Goal: Task Accomplishment & Management: Complete application form

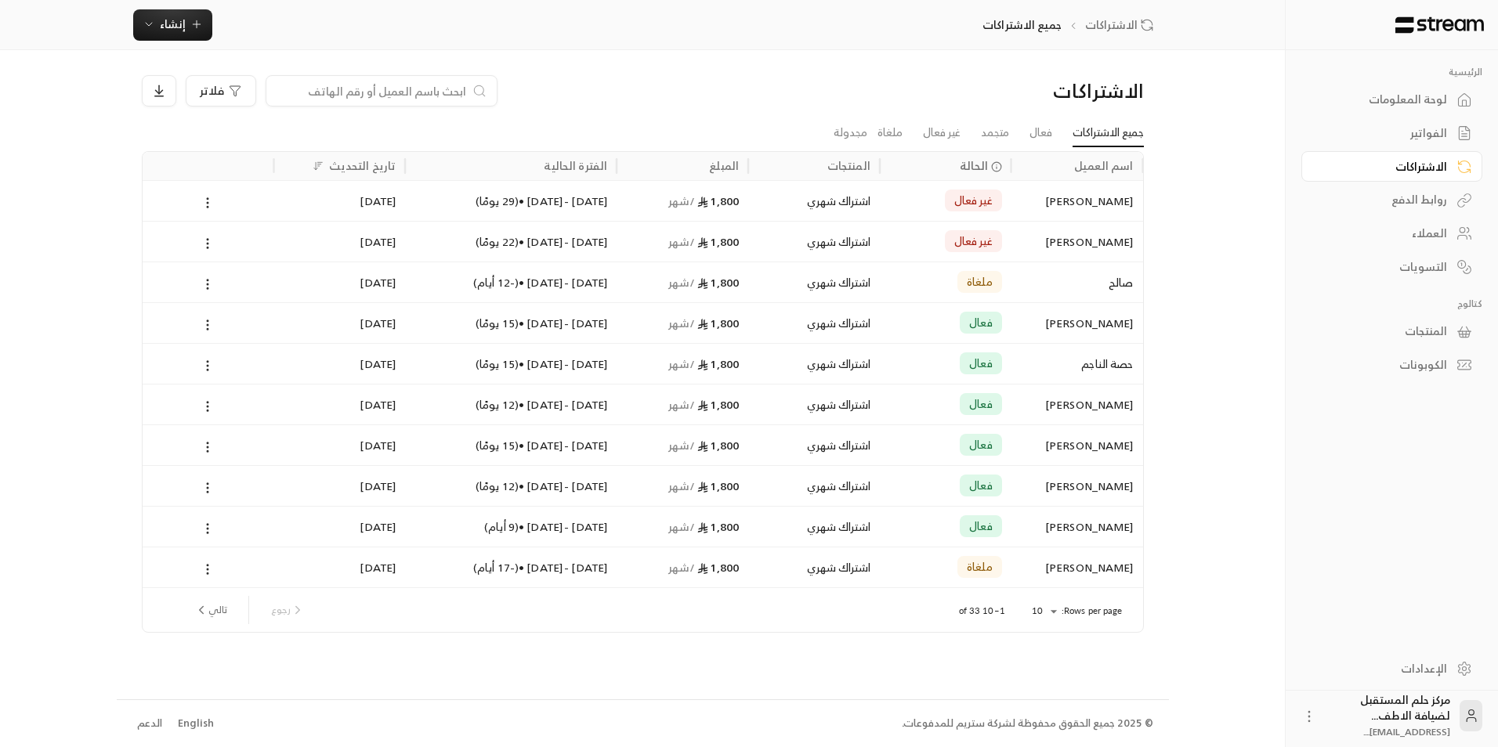
click at [1413, 101] on div "لوحة المعلومات" at bounding box center [1384, 100] width 126 height 16
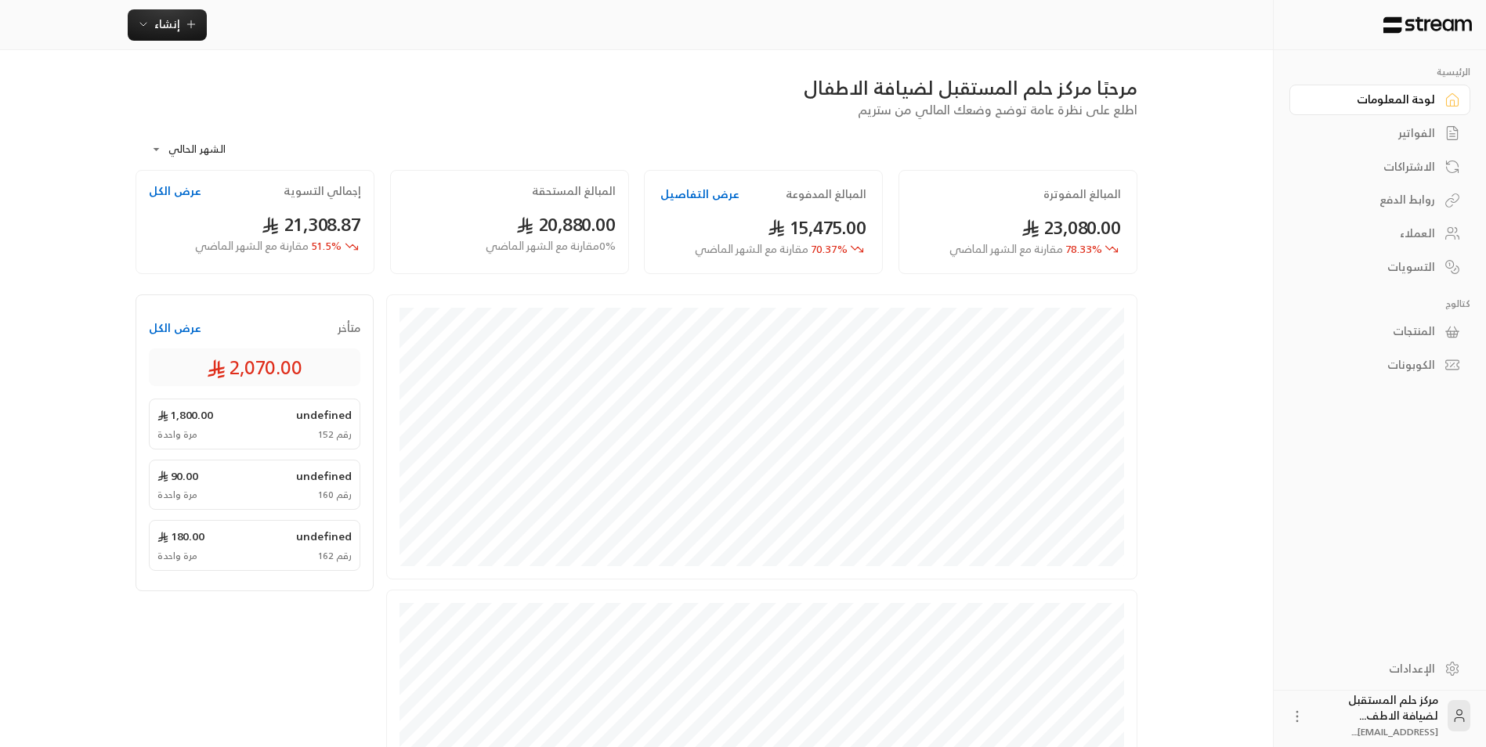
click at [1380, 132] on div "الفواتير" at bounding box center [1372, 133] width 126 height 16
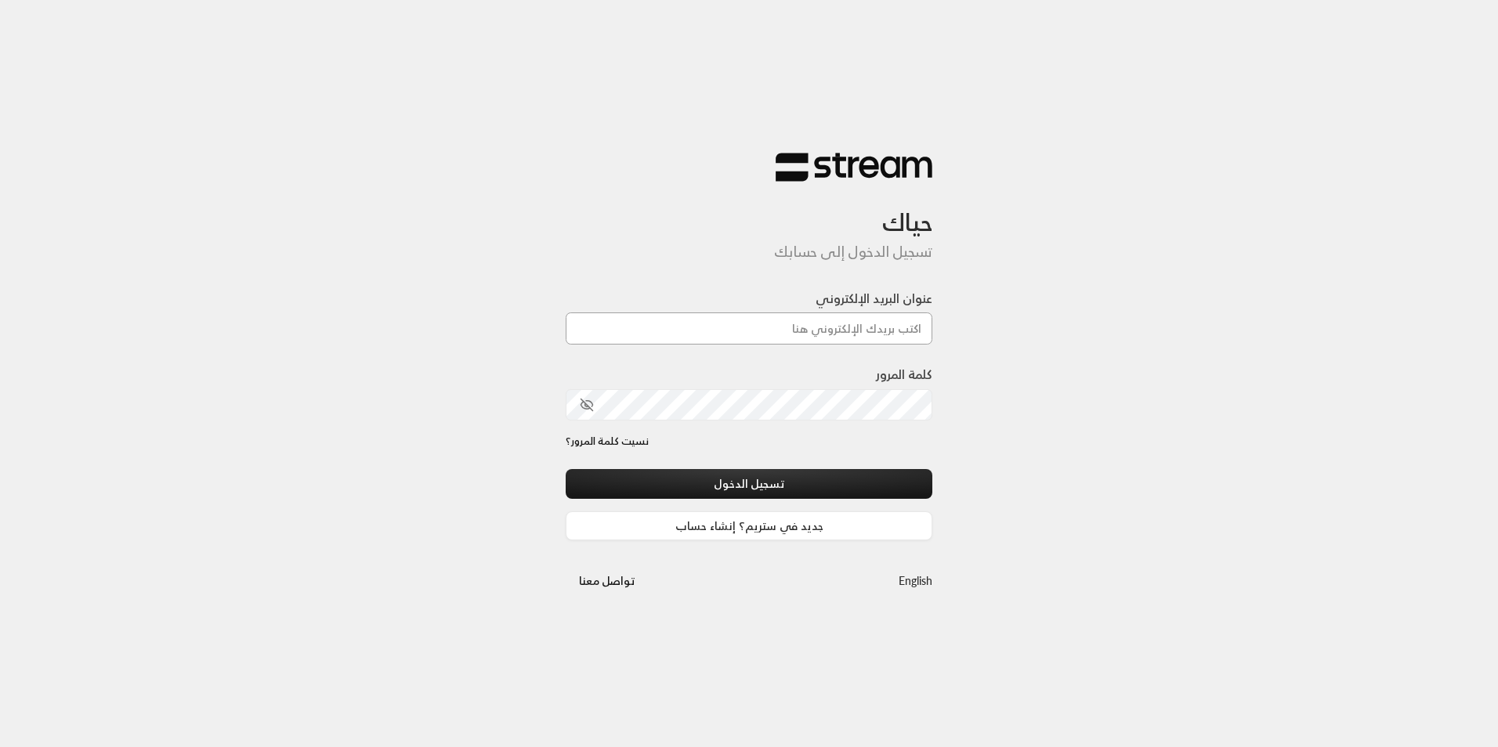
click at [729, 338] on input "عنوان البريد الإلكتروني" at bounding box center [749, 329] width 367 height 32
type input "futuredream701@gmail.com"
click at [736, 447] on div "نسيت كلمة المرور؟" at bounding box center [749, 442] width 367 height 16
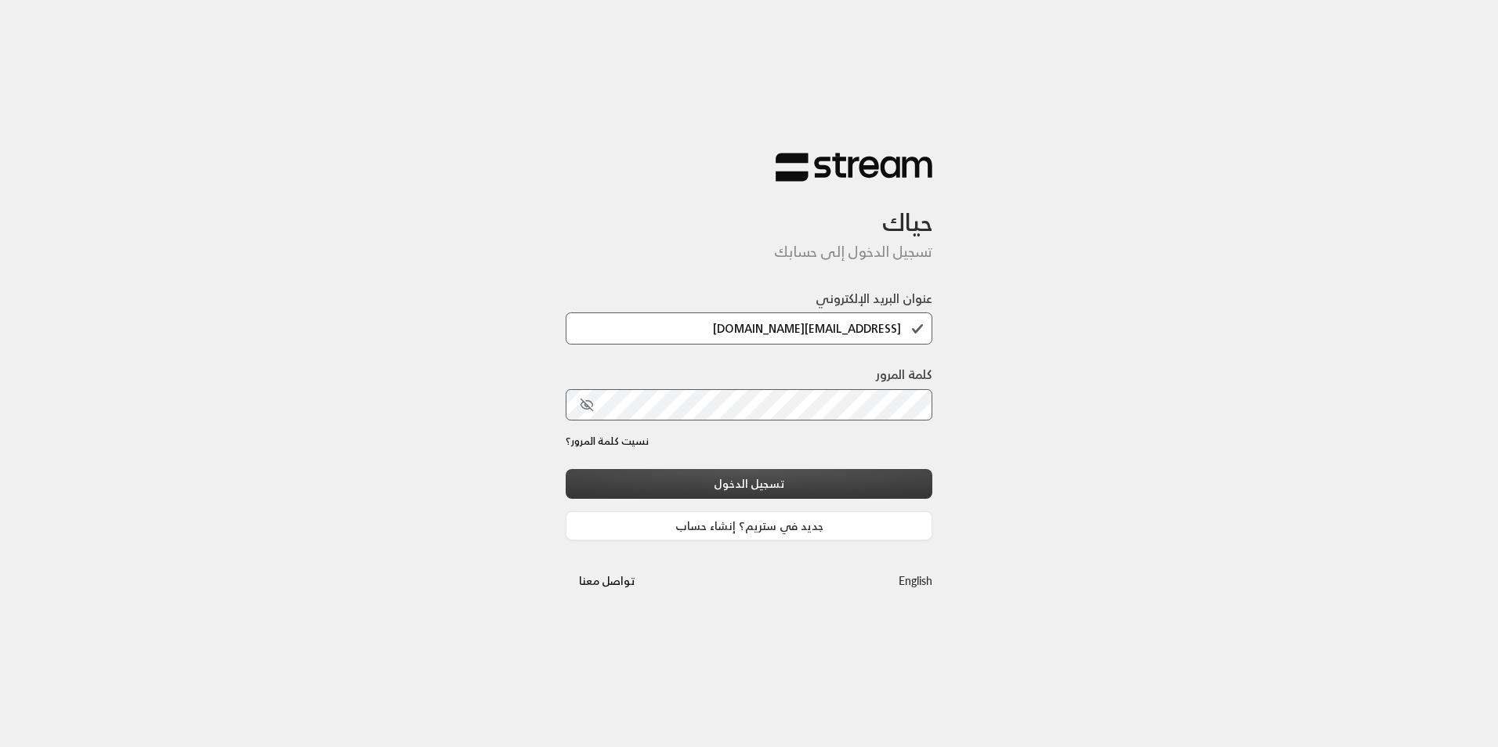
click at [736, 474] on button "تسجيل الدخول" at bounding box center [749, 483] width 367 height 29
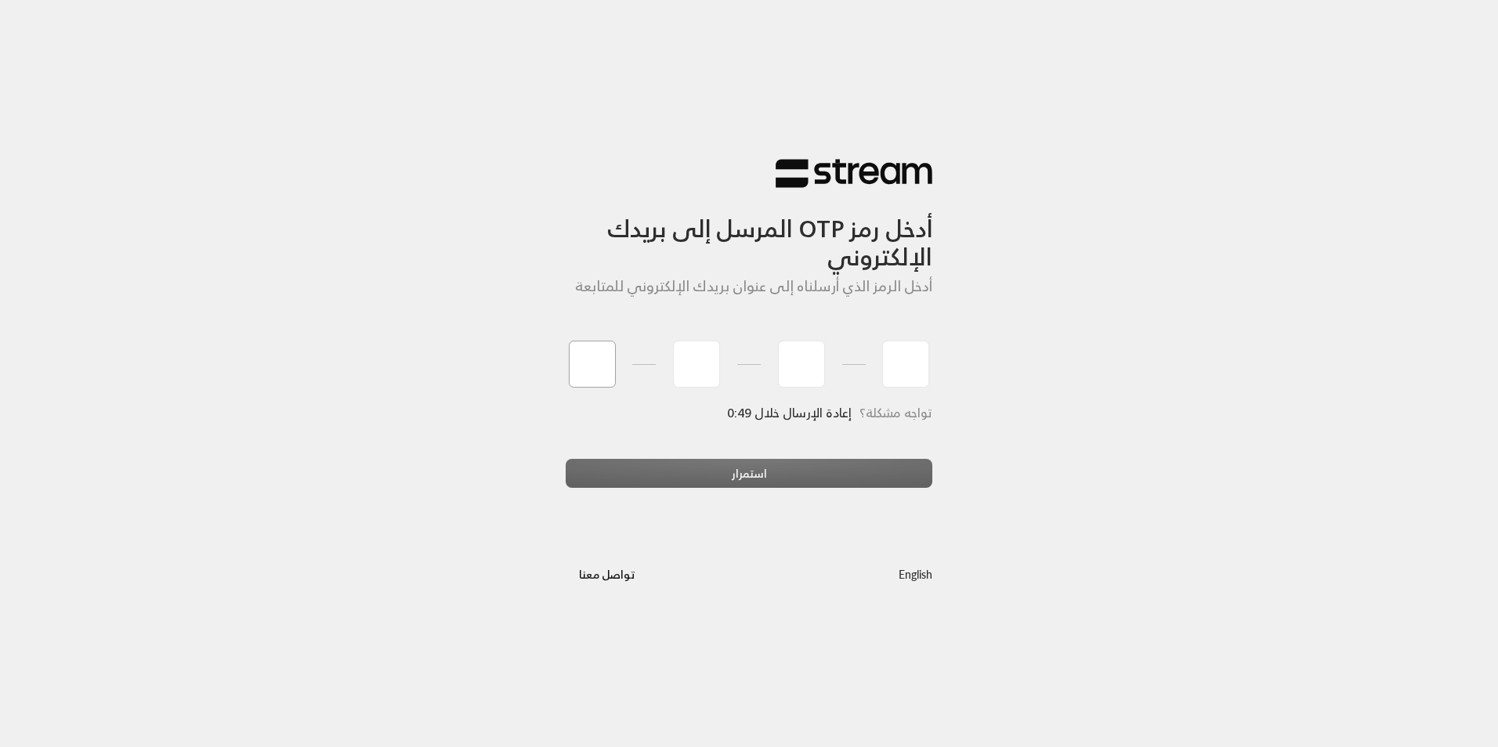
type input "5"
type input "6"
type input "9"
type input "2"
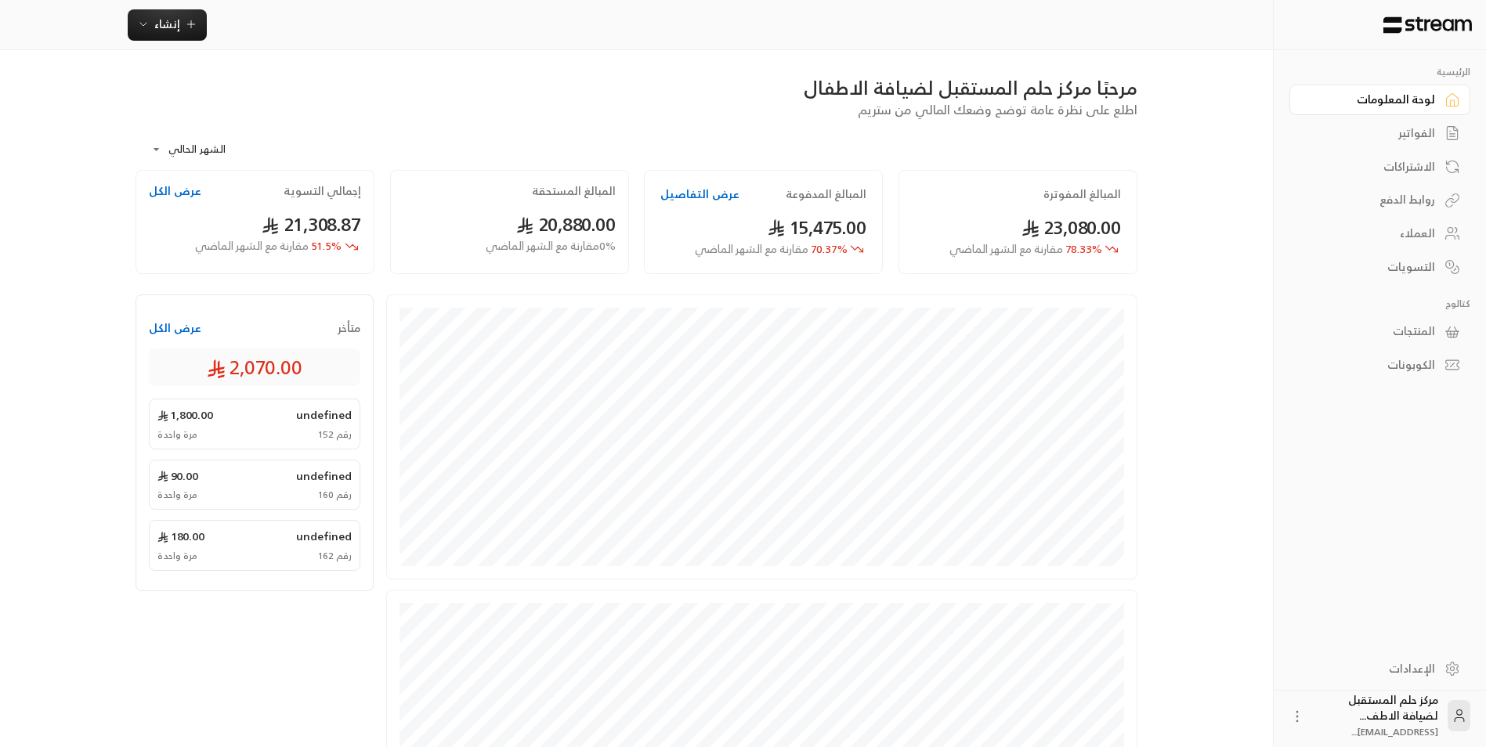
click at [182, 41] on div "إنشاء" at bounding box center [636, 25] width 1273 height 50
click at [182, 20] on span "إنشاء" at bounding box center [167, 24] width 60 height 20
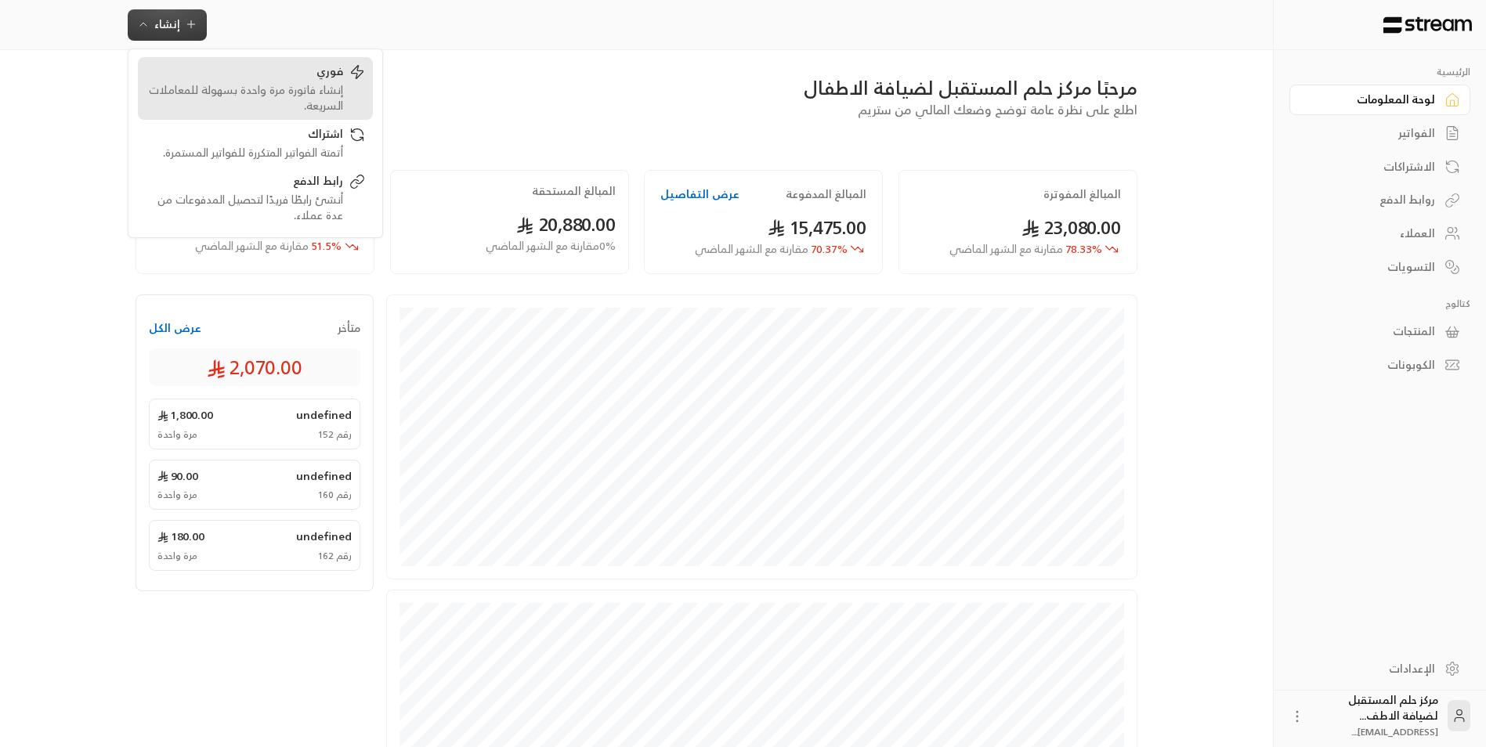
drag, startPoint x: 276, startPoint y: 69, endPoint x: 291, endPoint y: 69, distance: 14.9
click at [277, 69] on div "فوري" at bounding box center [244, 72] width 197 height 19
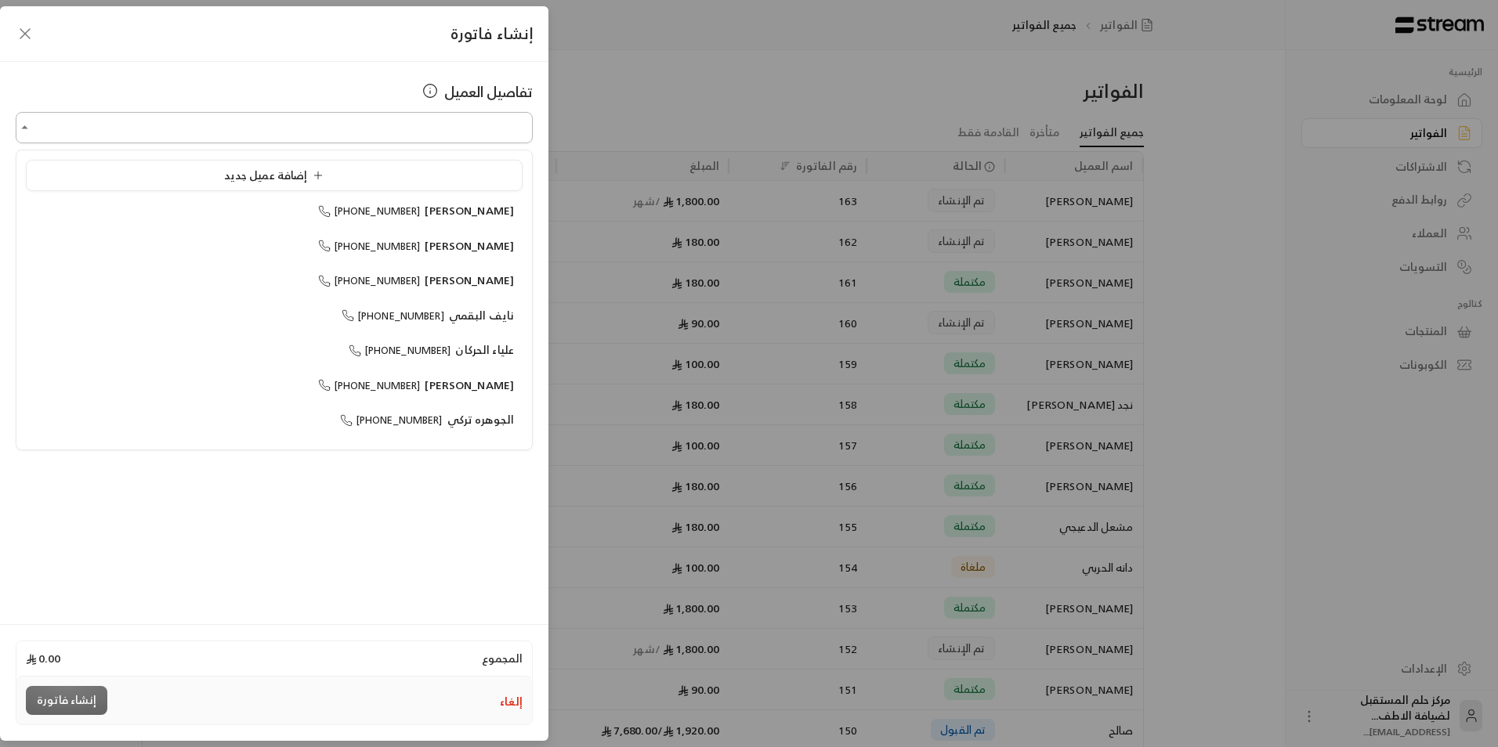
click at [446, 119] on input "اختر العميل" at bounding box center [274, 127] width 517 height 27
click at [479, 162] on li "إضافة عميل جديد" at bounding box center [274, 175] width 497 height 31
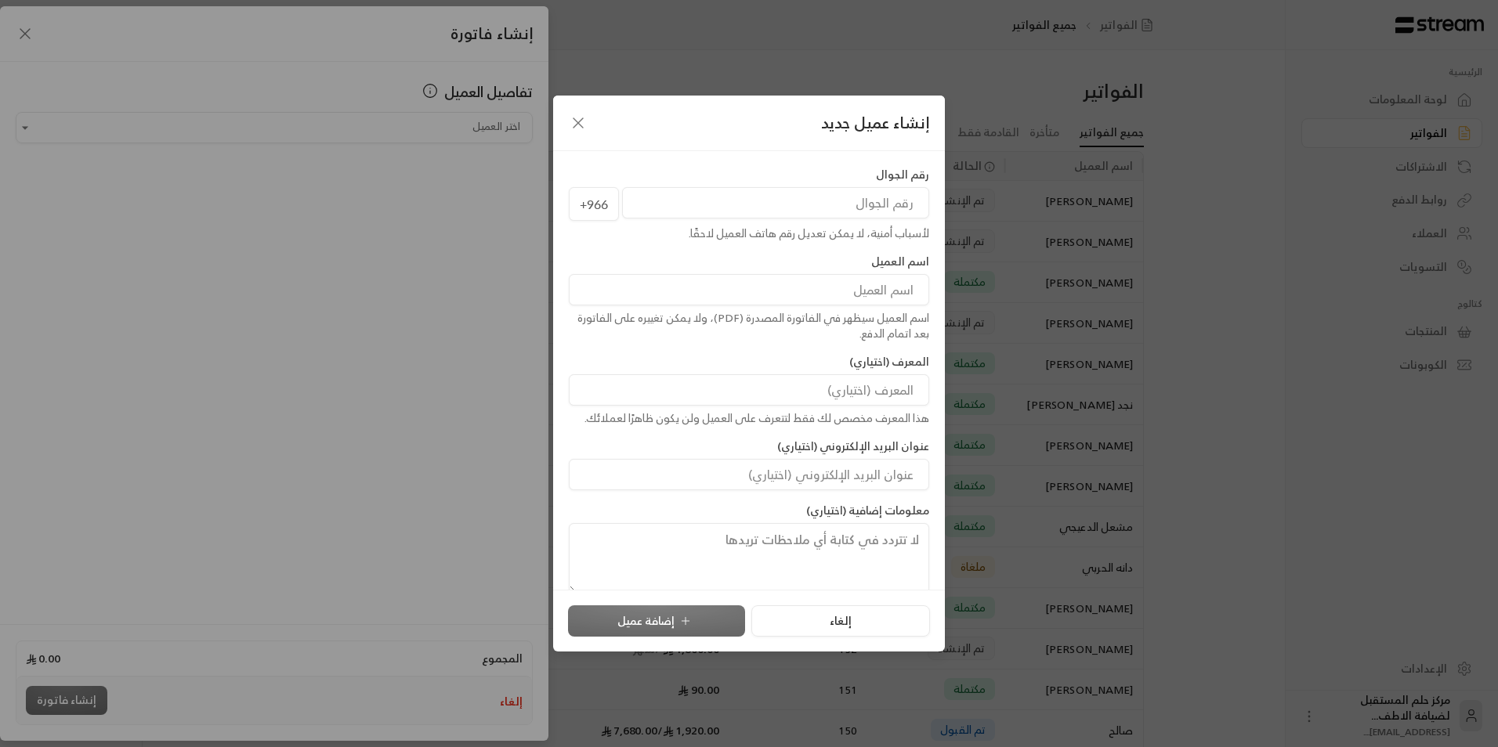
drag, startPoint x: 689, startPoint y: 204, endPoint x: 762, endPoint y: 208, distance: 73.8
click at [689, 204] on input "tel" at bounding box center [775, 202] width 307 height 31
type input "504462643"
click at [698, 291] on input at bounding box center [749, 289] width 360 height 31
type input "[PERSON_NAME]"
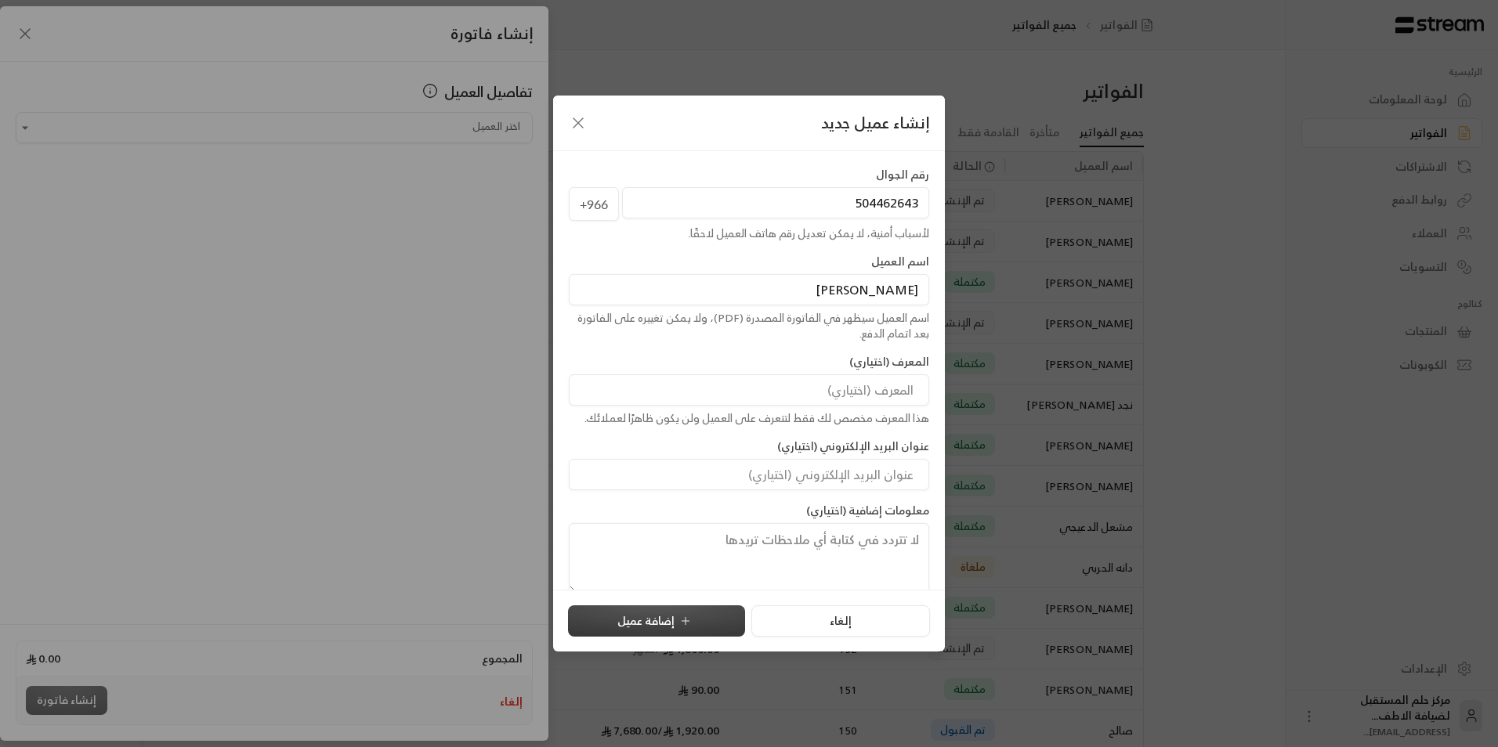
click at [655, 621] on button "إضافة عميل" at bounding box center [656, 621] width 177 height 31
type input "**********"
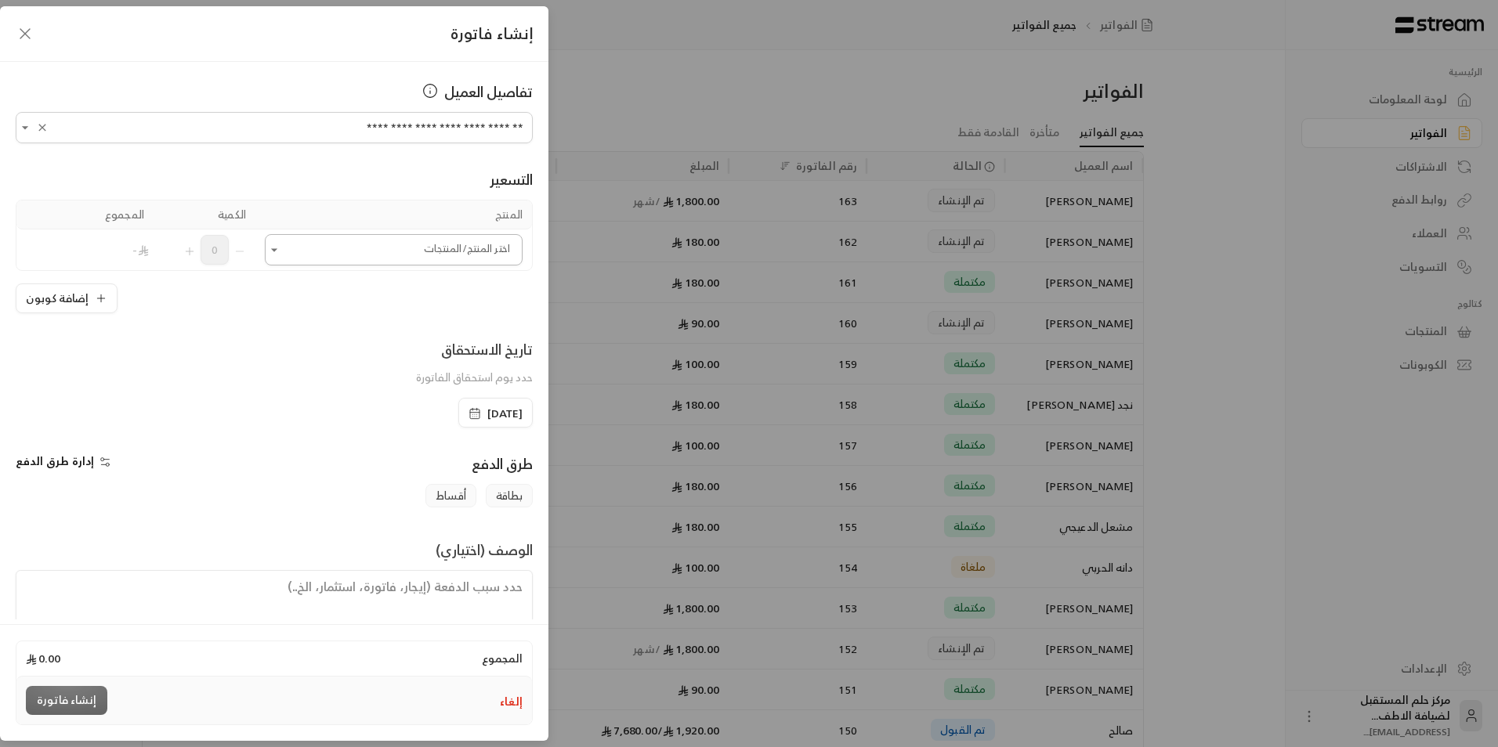
click at [295, 263] on input "اختر العميل" at bounding box center [394, 250] width 258 height 27
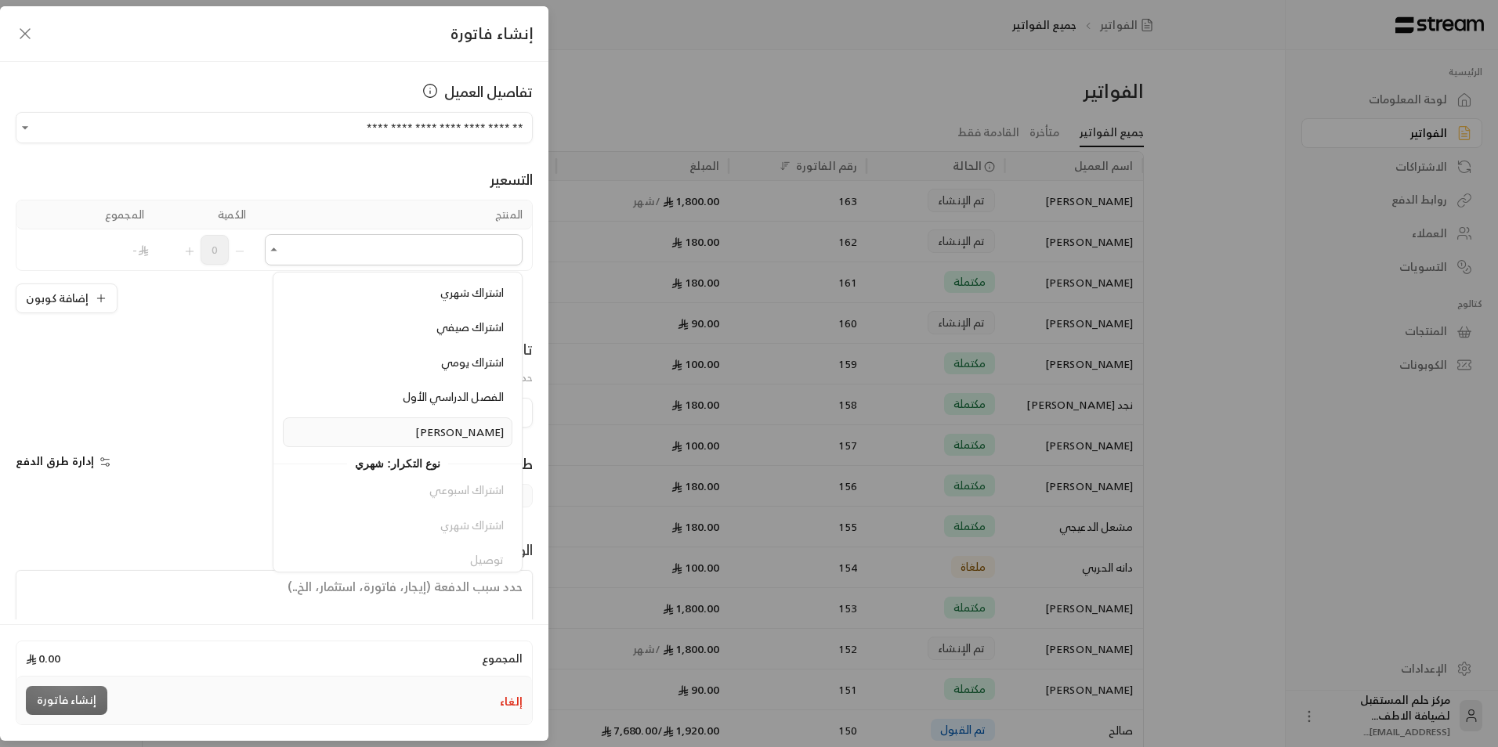
scroll to position [179, 0]
click at [434, 417] on div "زي مدرسي" at bounding box center [397, 422] width 212 height 16
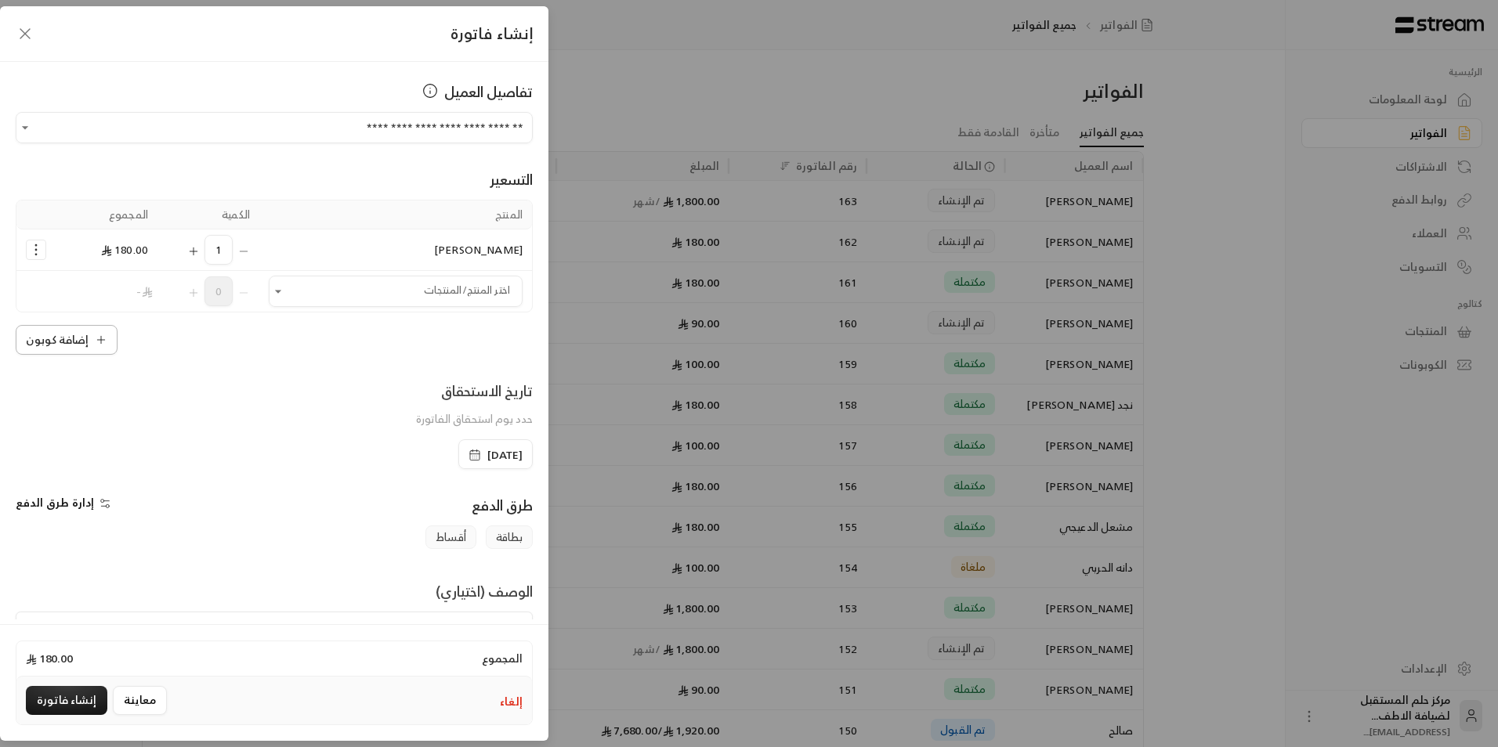
click at [72, 338] on button "إضافة كوبون" at bounding box center [67, 340] width 102 height 30
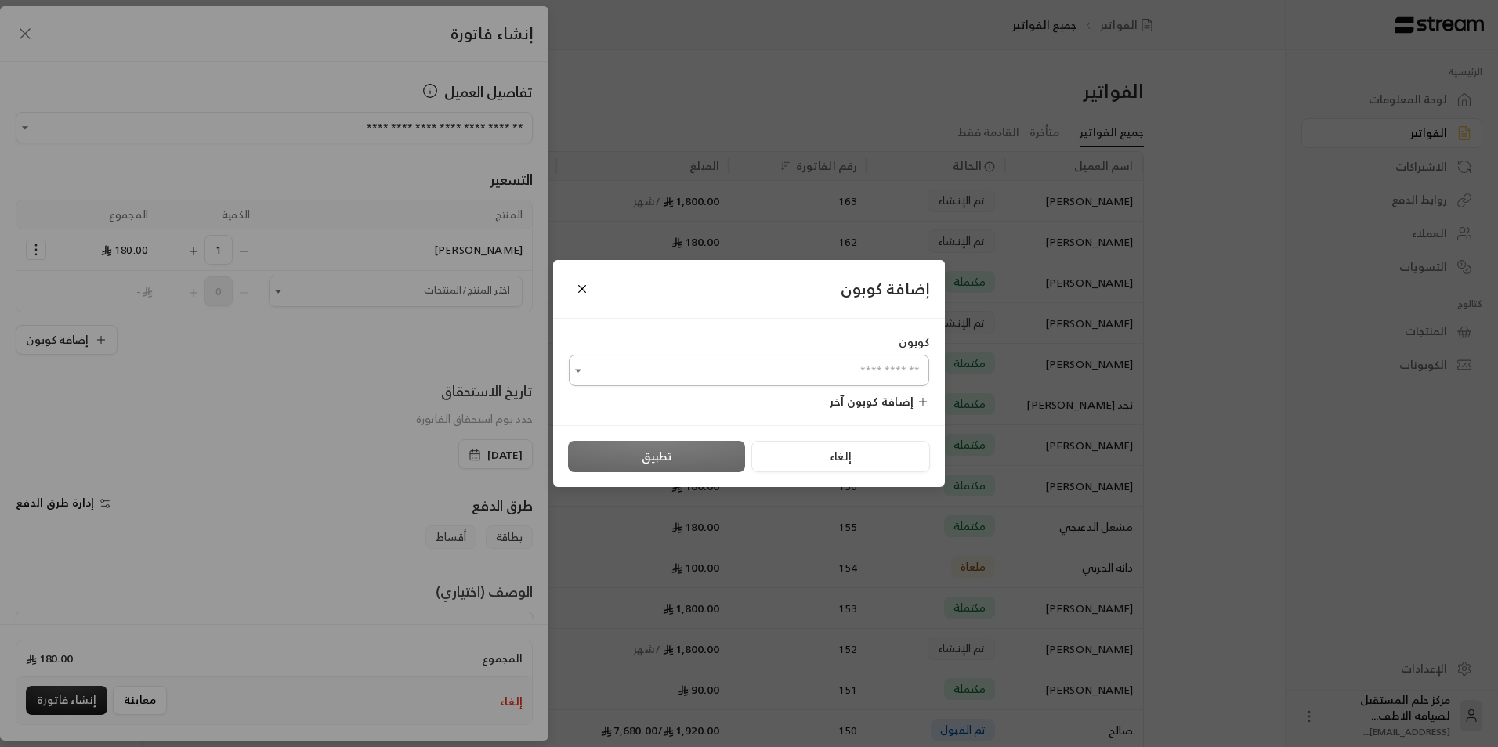
click at [779, 374] on input "اختر العميل" at bounding box center [749, 370] width 360 height 27
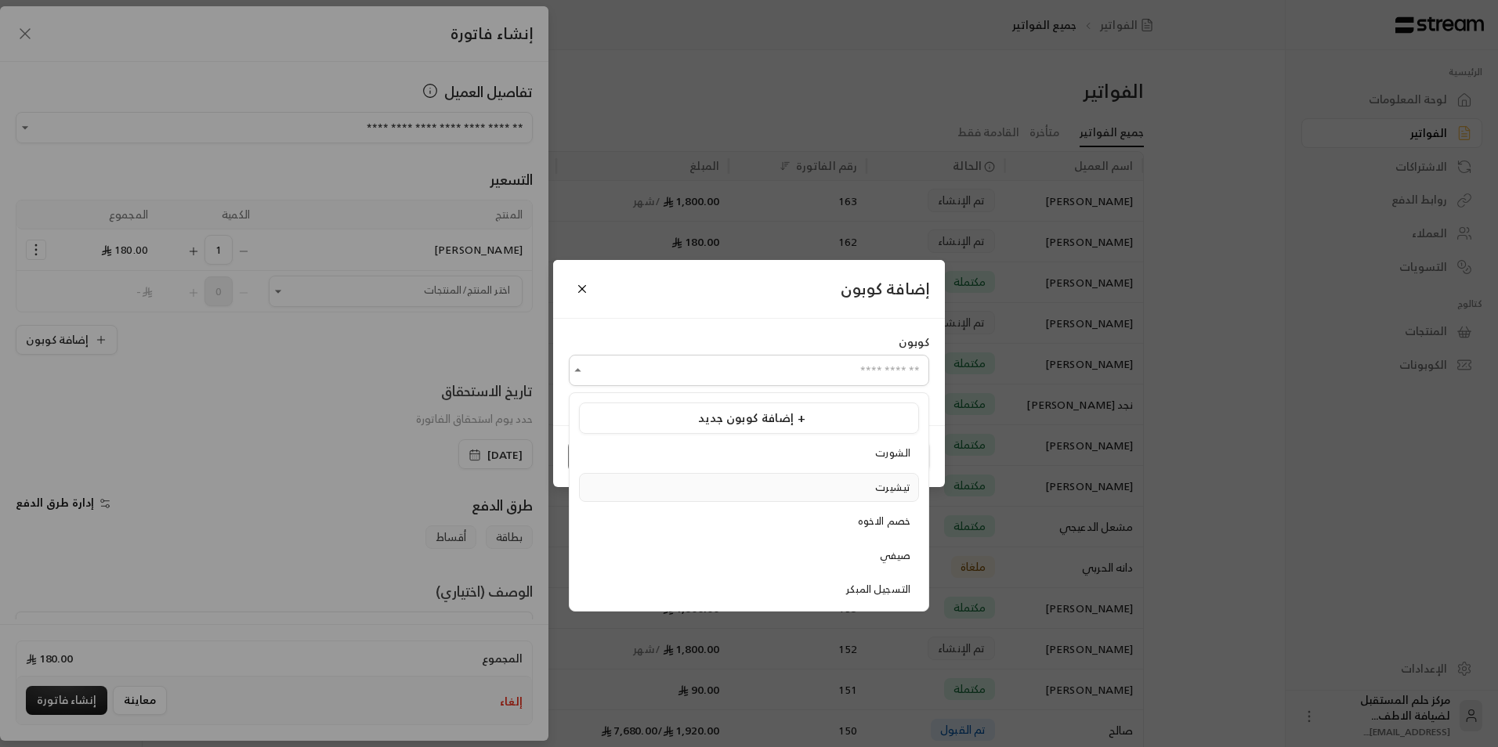
click at [844, 478] on li "تيشيرت" at bounding box center [749, 488] width 340 height 30
type input "******"
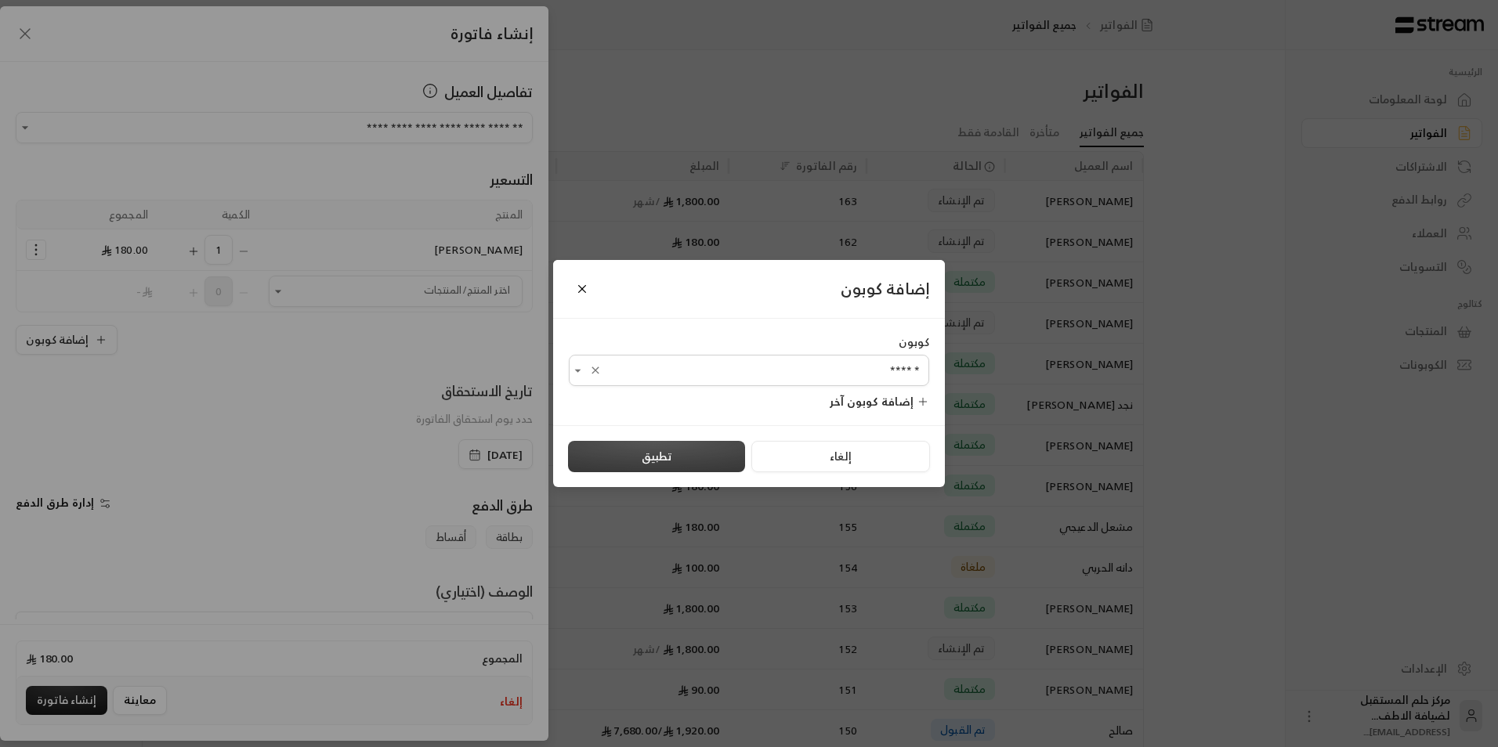
click at [718, 450] on button "تطبيق" at bounding box center [656, 456] width 177 height 31
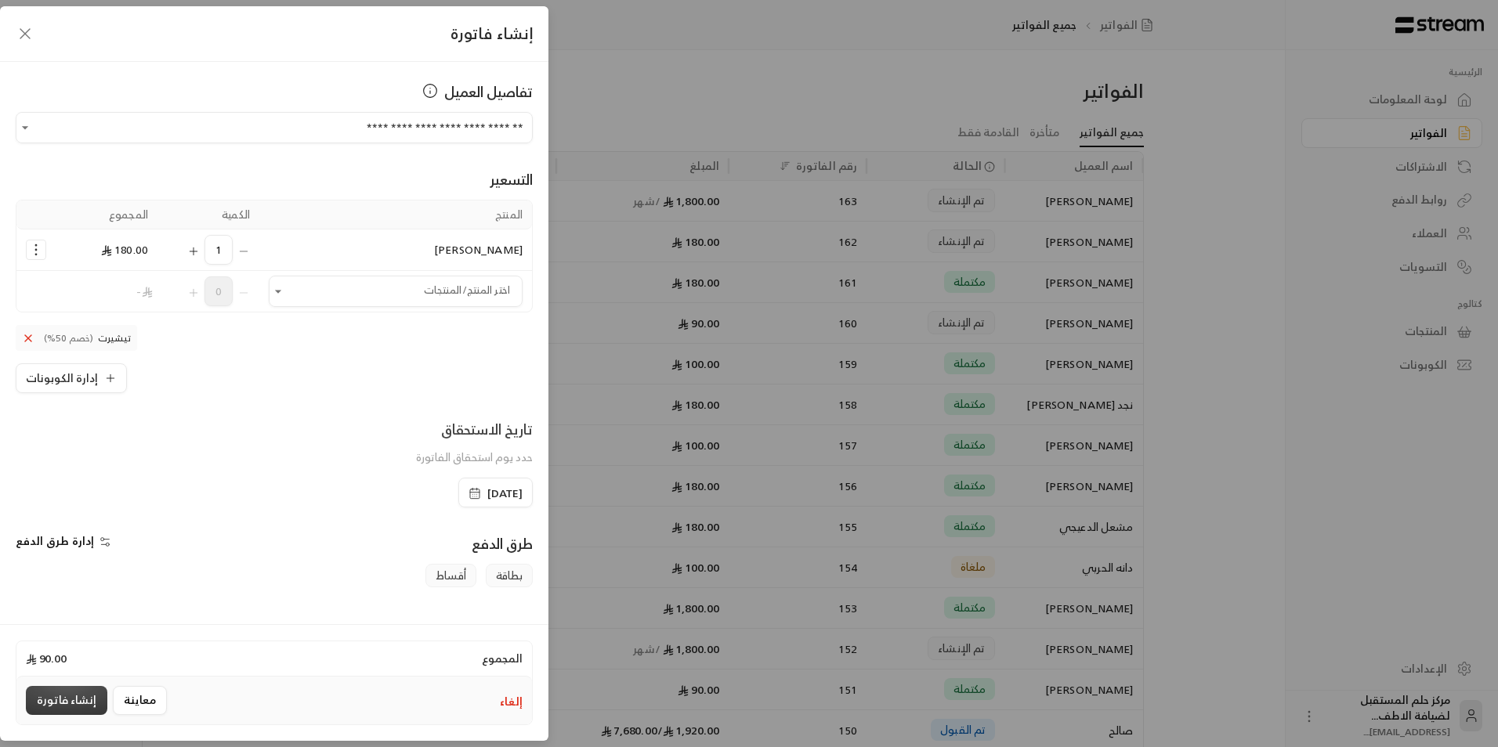
click at [92, 698] on button "إنشاء فاتورة" at bounding box center [66, 700] width 81 height 29
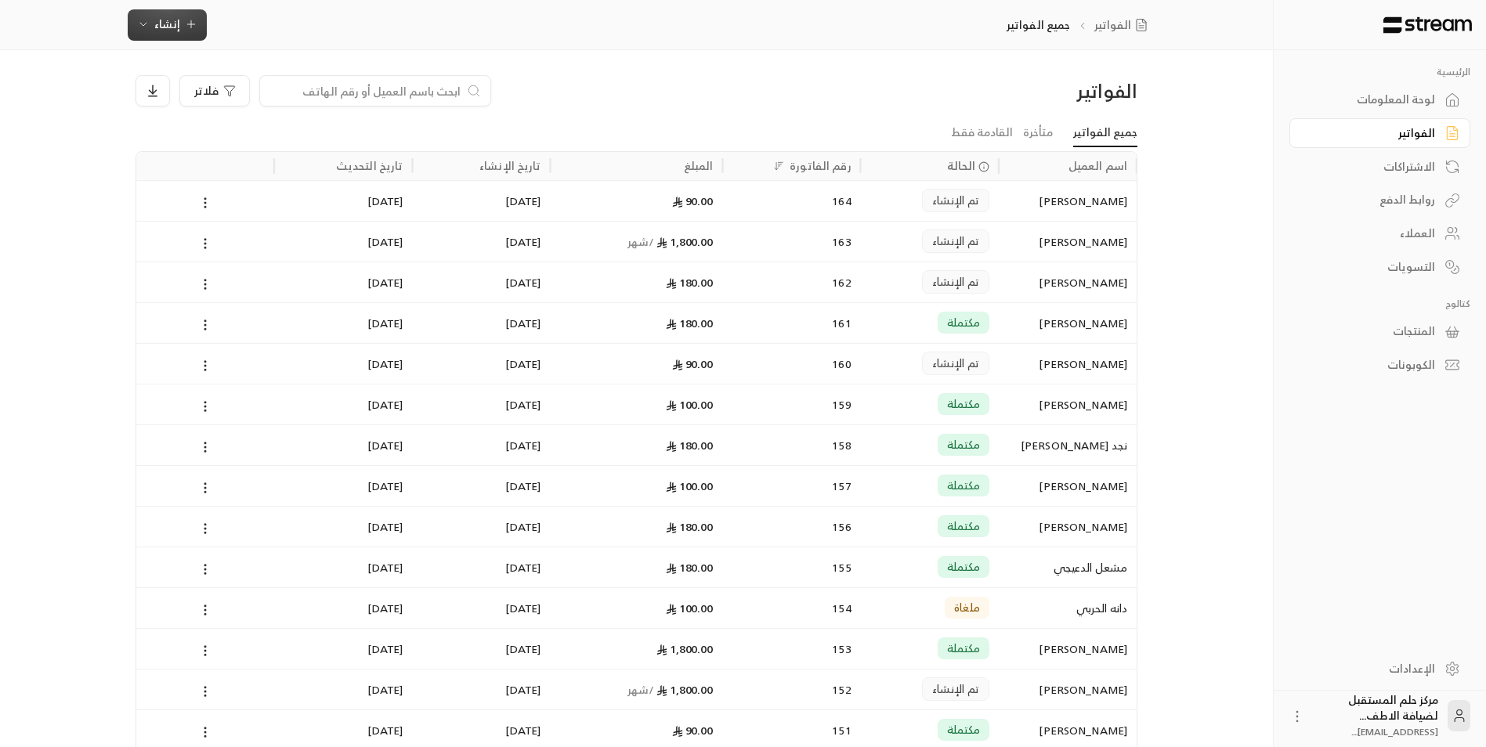
click at [160, 13] on button "إنشاء" at bounding box center [167, 24] width 79 height 31
click at [230, 93] on div "إنشاء فاتورة مرة واحدة بسهولة للمعاملات السريعة." at bounding box center [244, 97] width 197 height 31
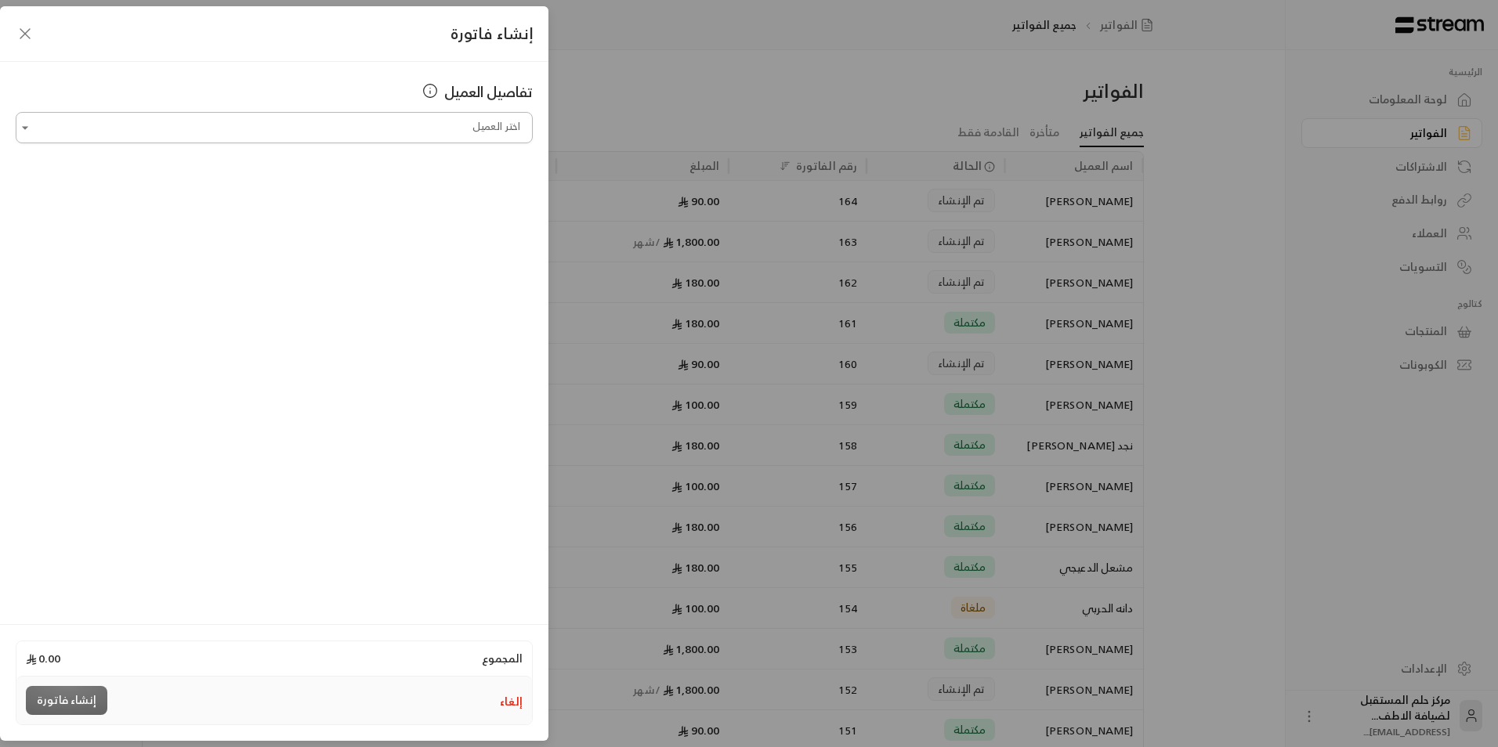
click at [364, 131] on input "اختر العميل" at bounding box center [274, 127] width 517 height 27
click at [478, 217] on span "[PERSON_NAME]" at bounding box center [469, 211] width 89 height 20
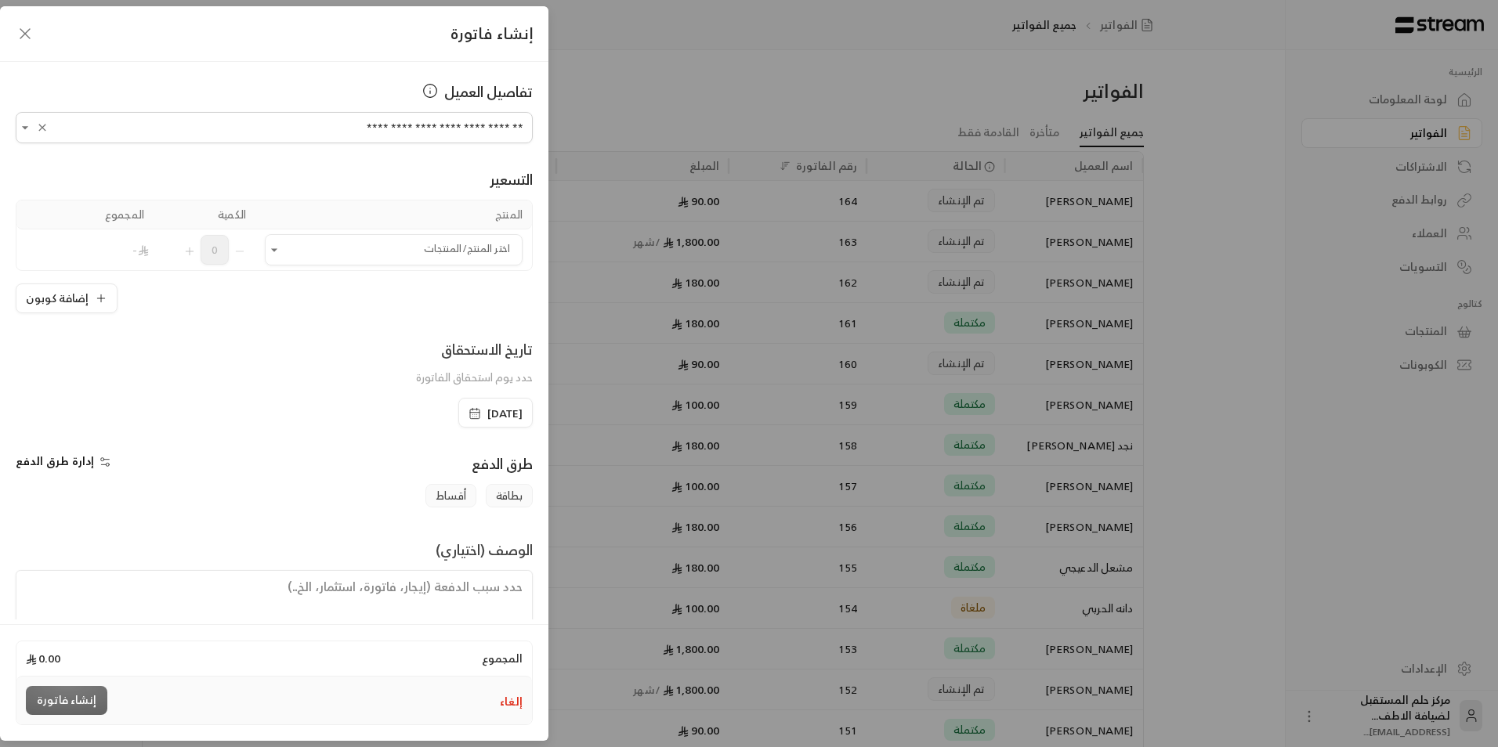
type input "**********"
click at [428, 233] on td "اختر المنتج/المنتجات اختر المنتج/المنتجات" at bounding box center [393, 250] width 277 height 41
click at [422, 259] on input "اختر العميل" at bounding box center [394, 250] width 258 height 27
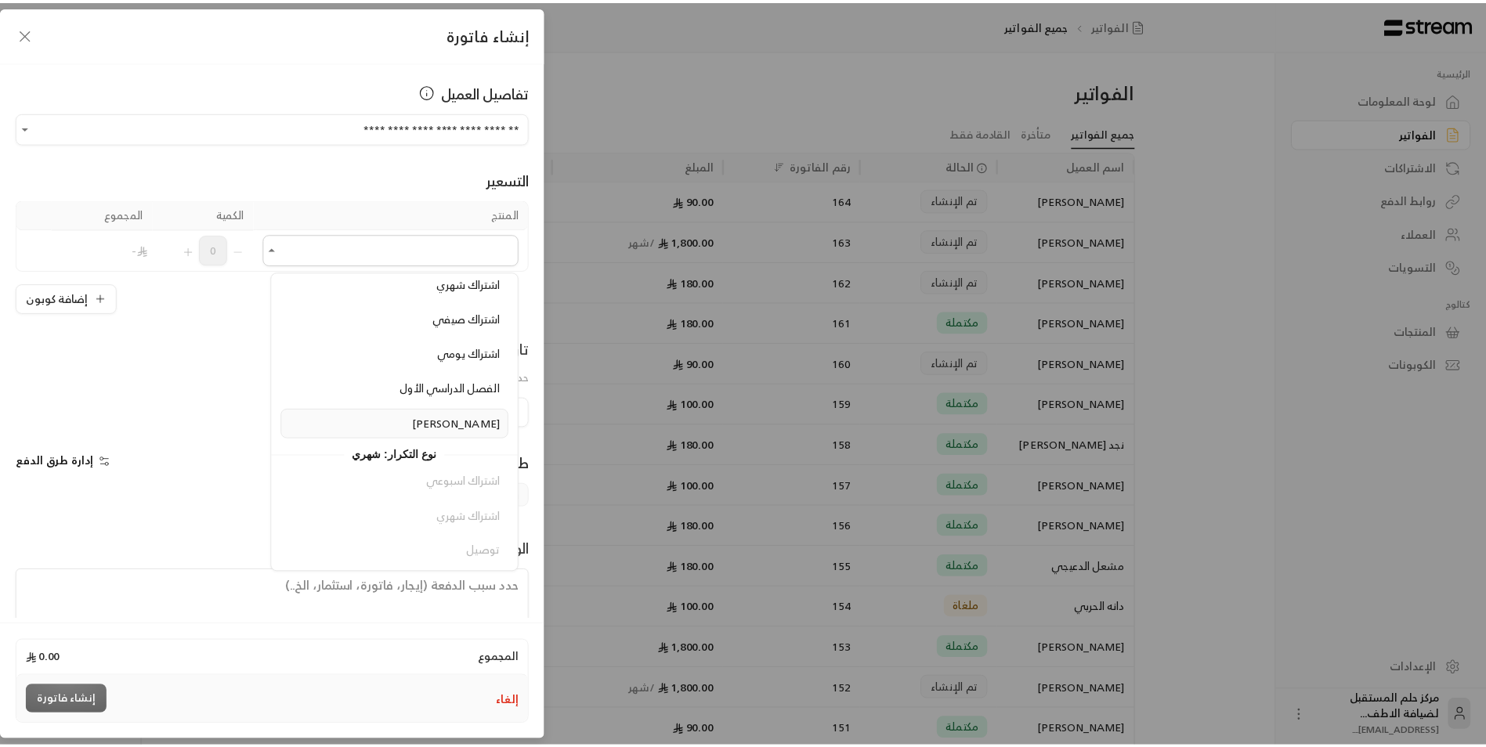
scroll to position [179, 0]
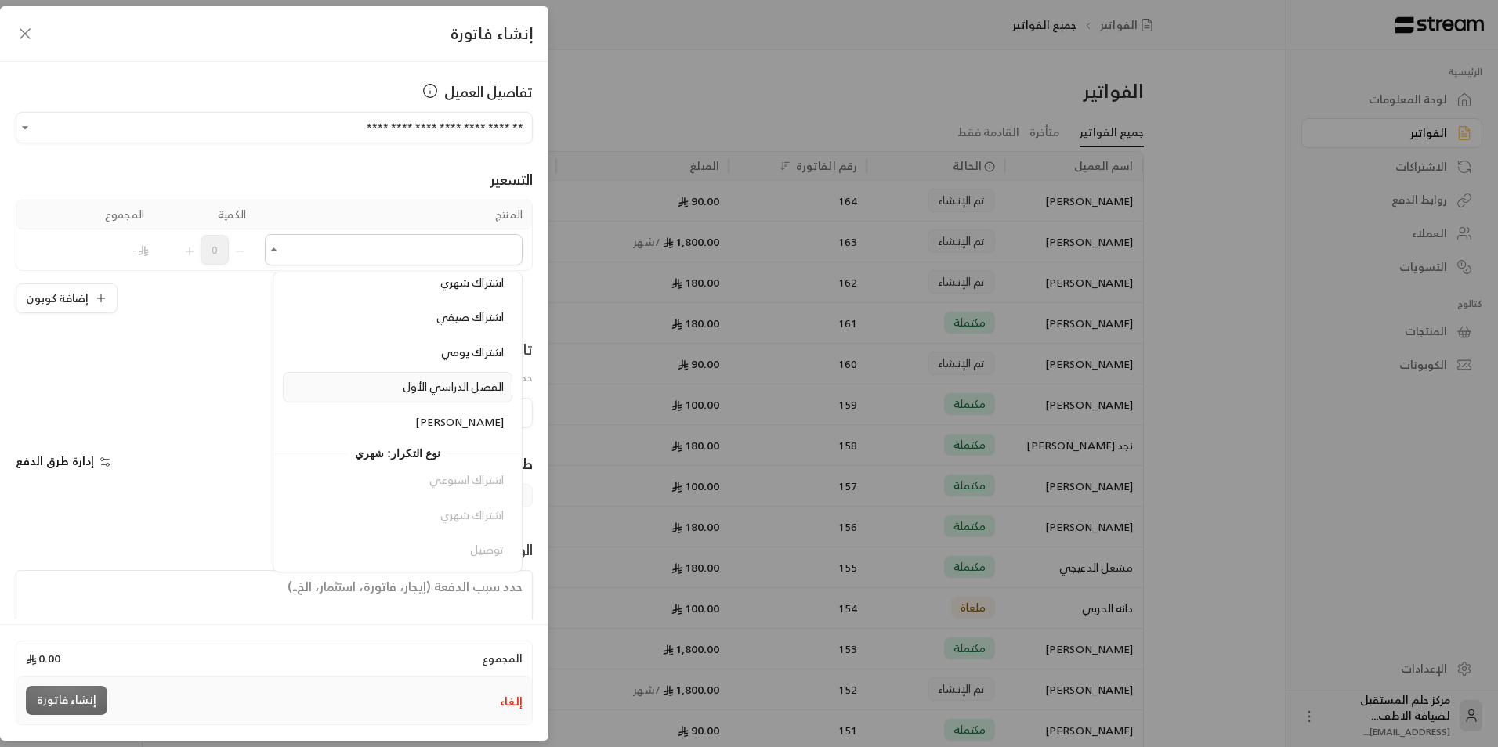
click at [407, 393] on span "الفصل الدراسي الأول" at bounding box center [453, 387] width 101 height 20
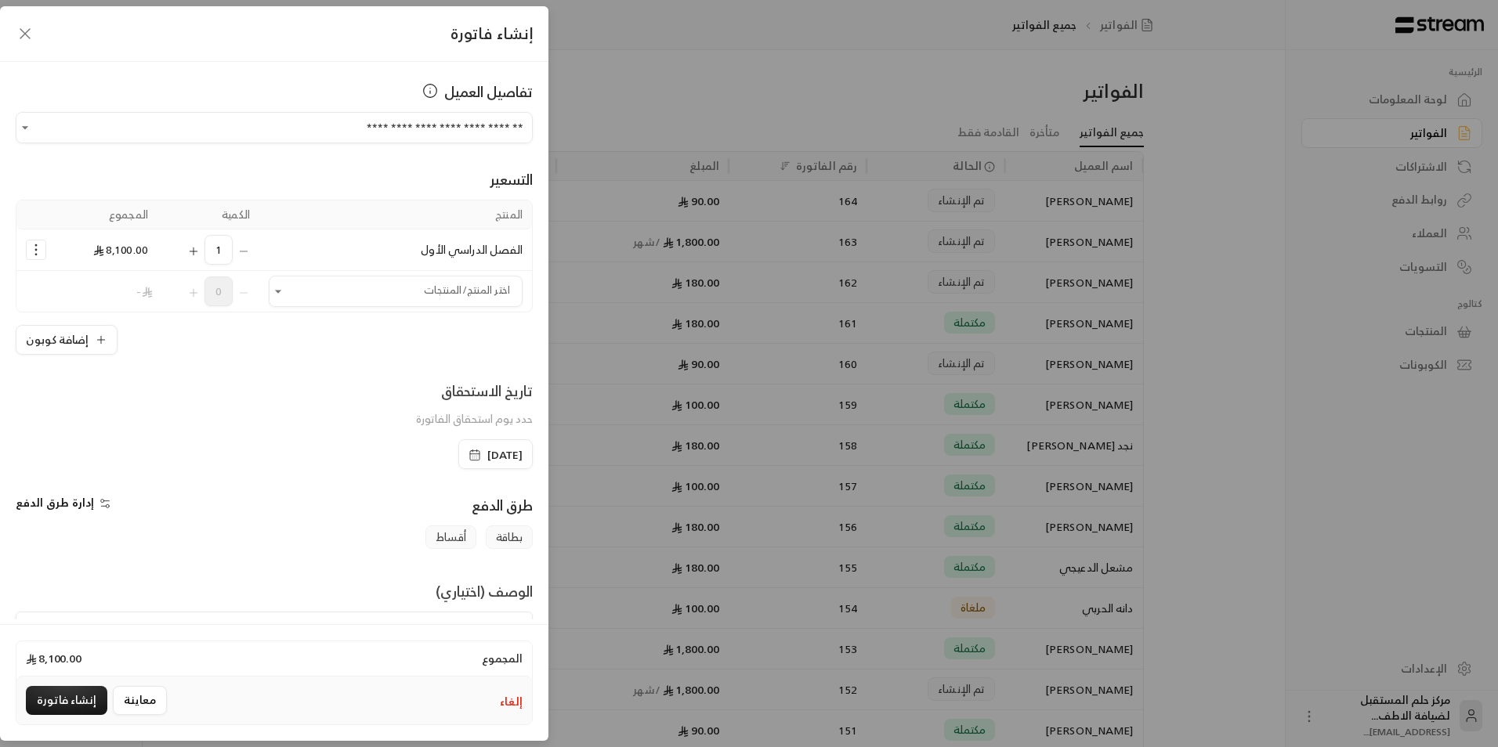
click at [200, 259] on button "Selected Products" at bounding box center [193, 250] width 13 height 30
click at [72, 322] on div "المنتج الكمية المجموع الفصل الدراسي الأول 2 16,200.00 اختر المنتج/المنتجات اختر…" at bounding box center [274, 277] width 517 height 155
click at [88, 345] on button "إضافة كوبون" at bounding box center [67, 340] width 102 height 30
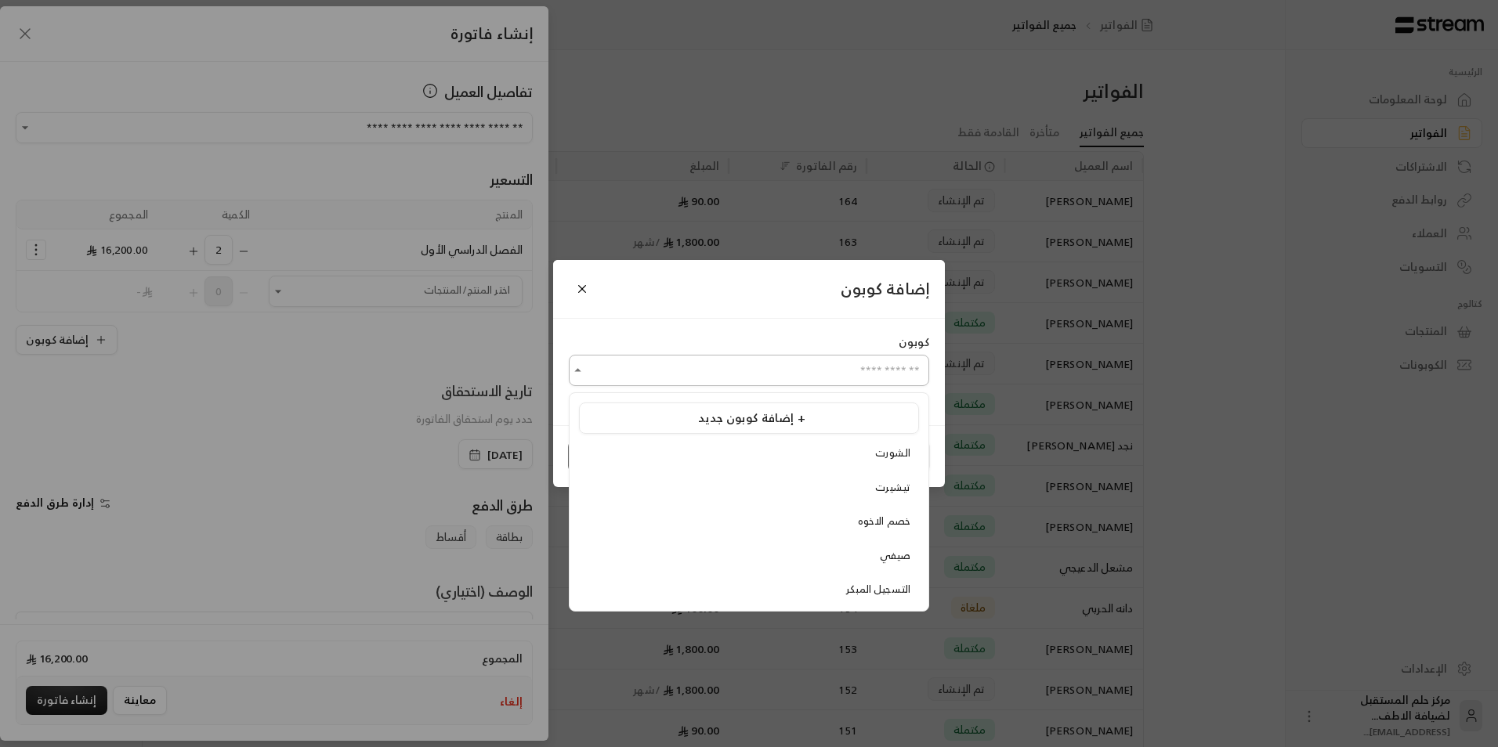
click at [692, 379] on input "اختر العميل" at bounding box center [749, 370] width 360 height 27
click at [701, 594] on div "التسجيل المبكر" at bounding box center [749, 590] width 323 height 16
type input "**********"
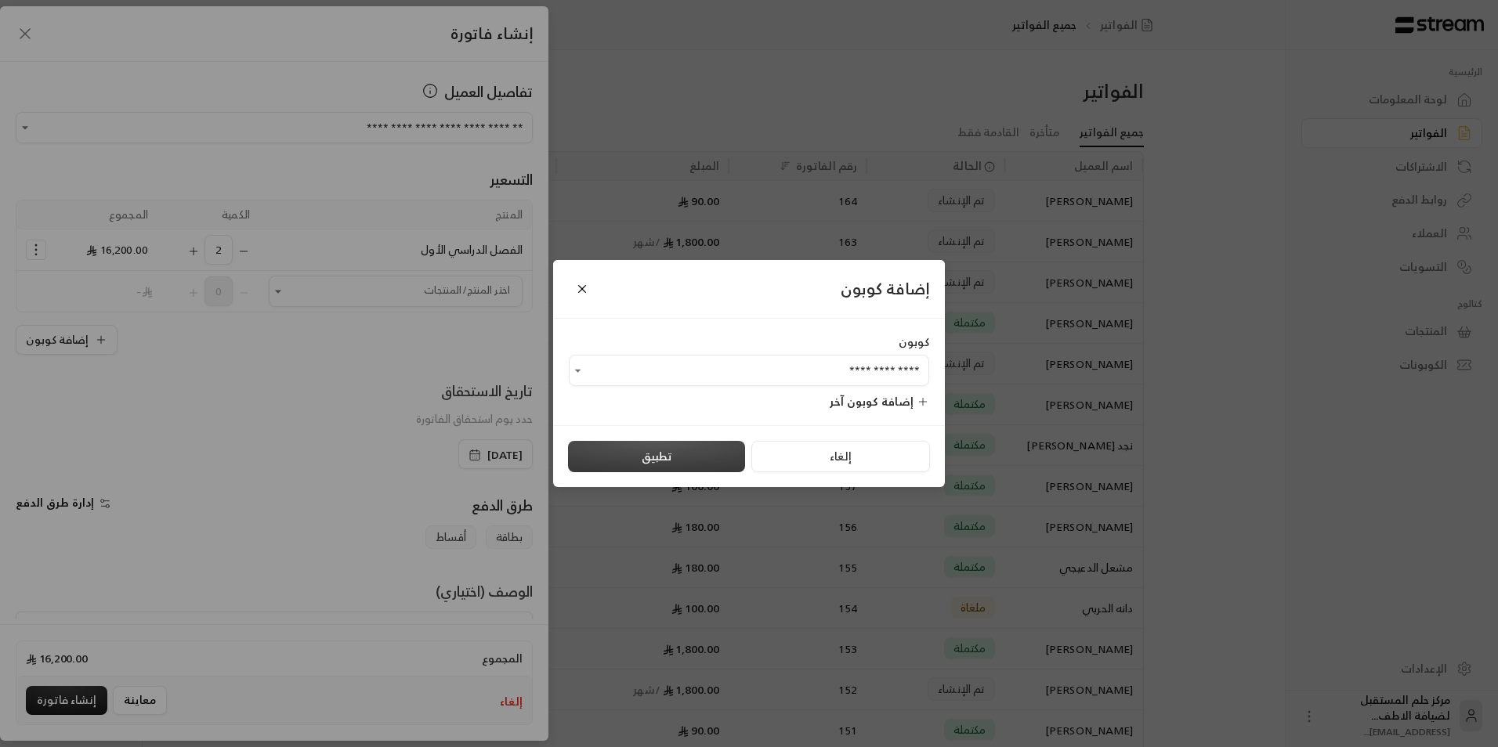
click at [653, 450] on button "تطبيق" at bounding box center [656, 456] width 177 height 31
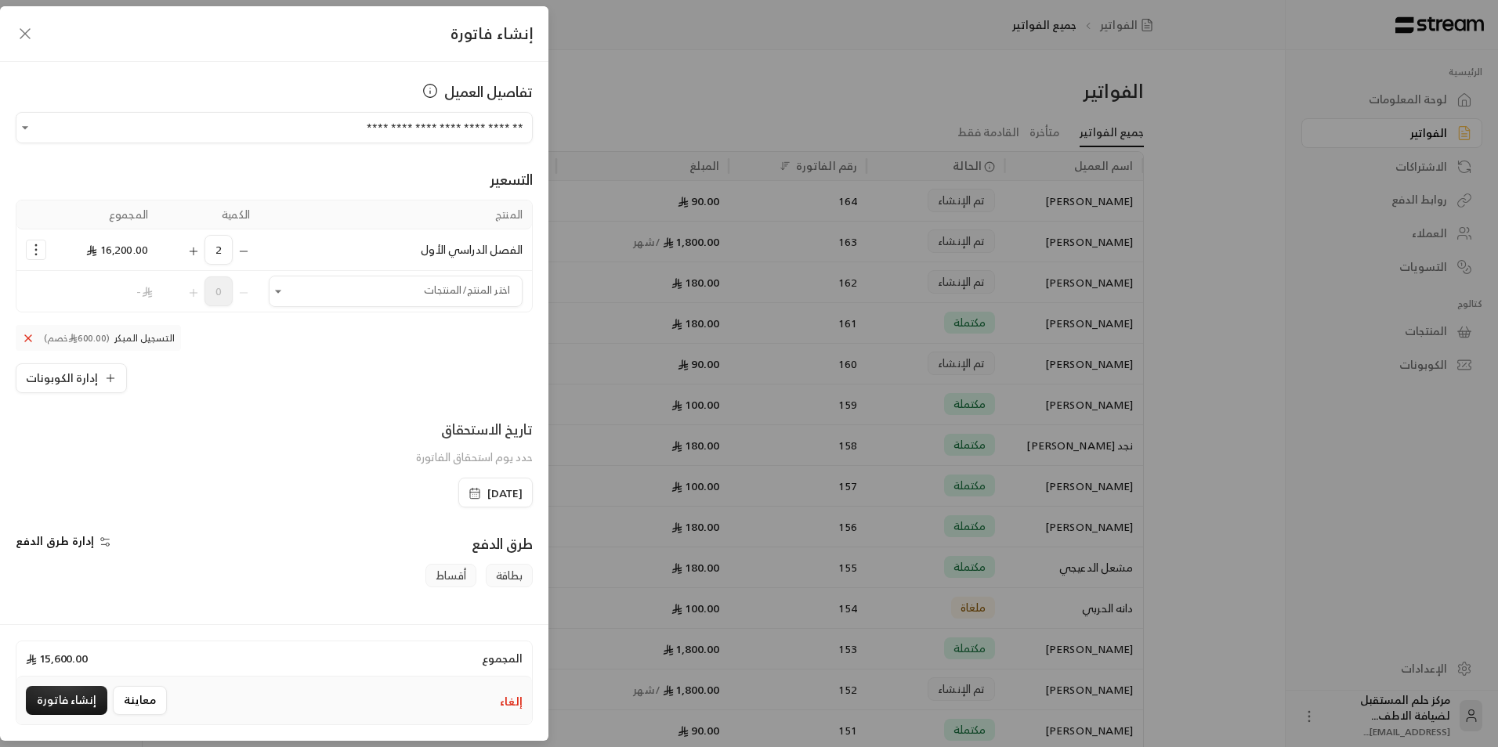
click at [250, 249] on icon "Selected Products" at bounding box center [243, 251] width 13 height 13
click at [250, 249] on div "1" at bounding box center [208, 250] width 83 height 30
drag, startPoint x: 254, startPoint y: 249, endPoint x: 183, endPoint y: 255, distance: 70.8
click at [183, 255] on div "1" at bounding box center [208, 250] width 83 height 30
click at [24, 24] on icon "button" at bounding box center [25, 33] width 19 height 19
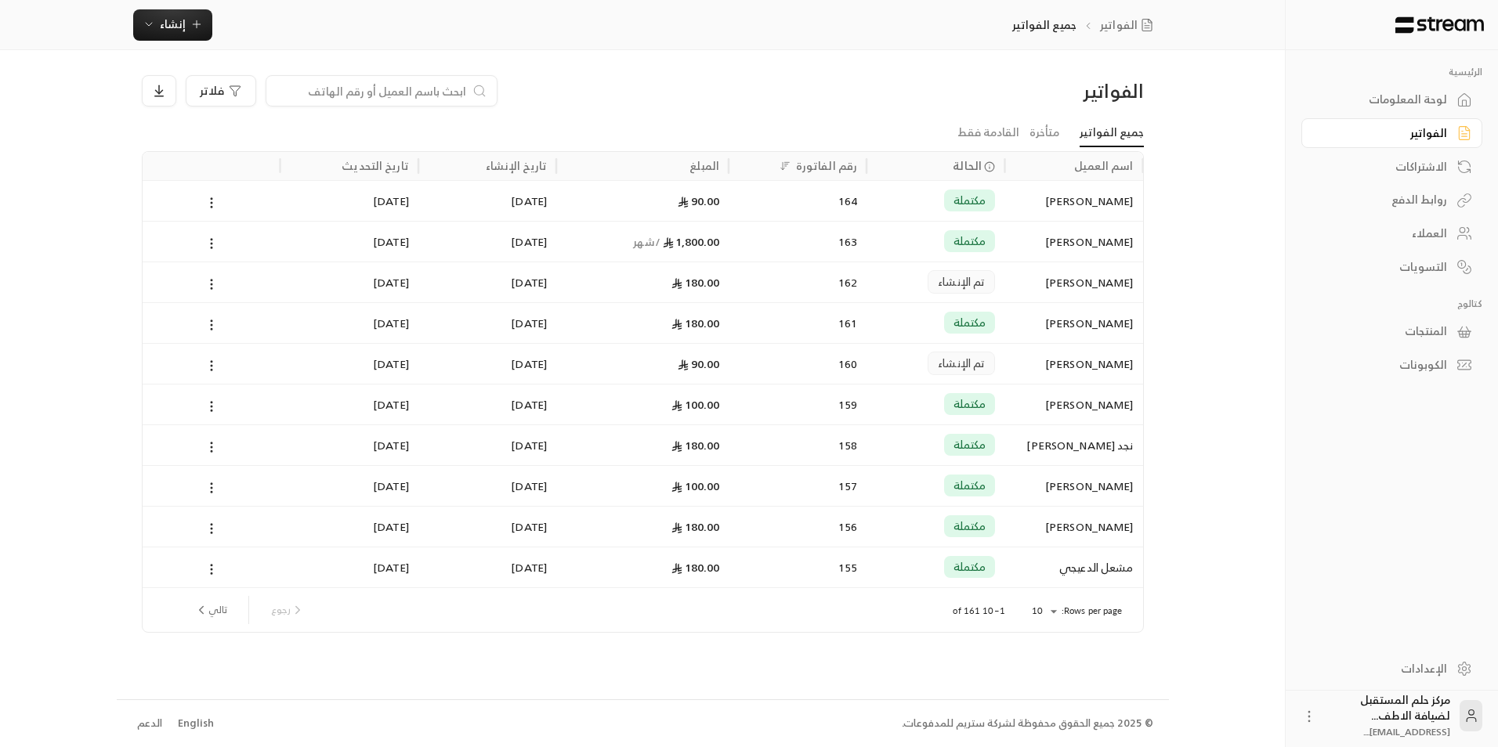
click at [1207, 238] on div "الرئيسية لوحة المعلومات الفواتير الاشتراكات روابط الدفع العملاء التسويات كتالوج…" at bounding box center [749, 373] width 1265 height 747
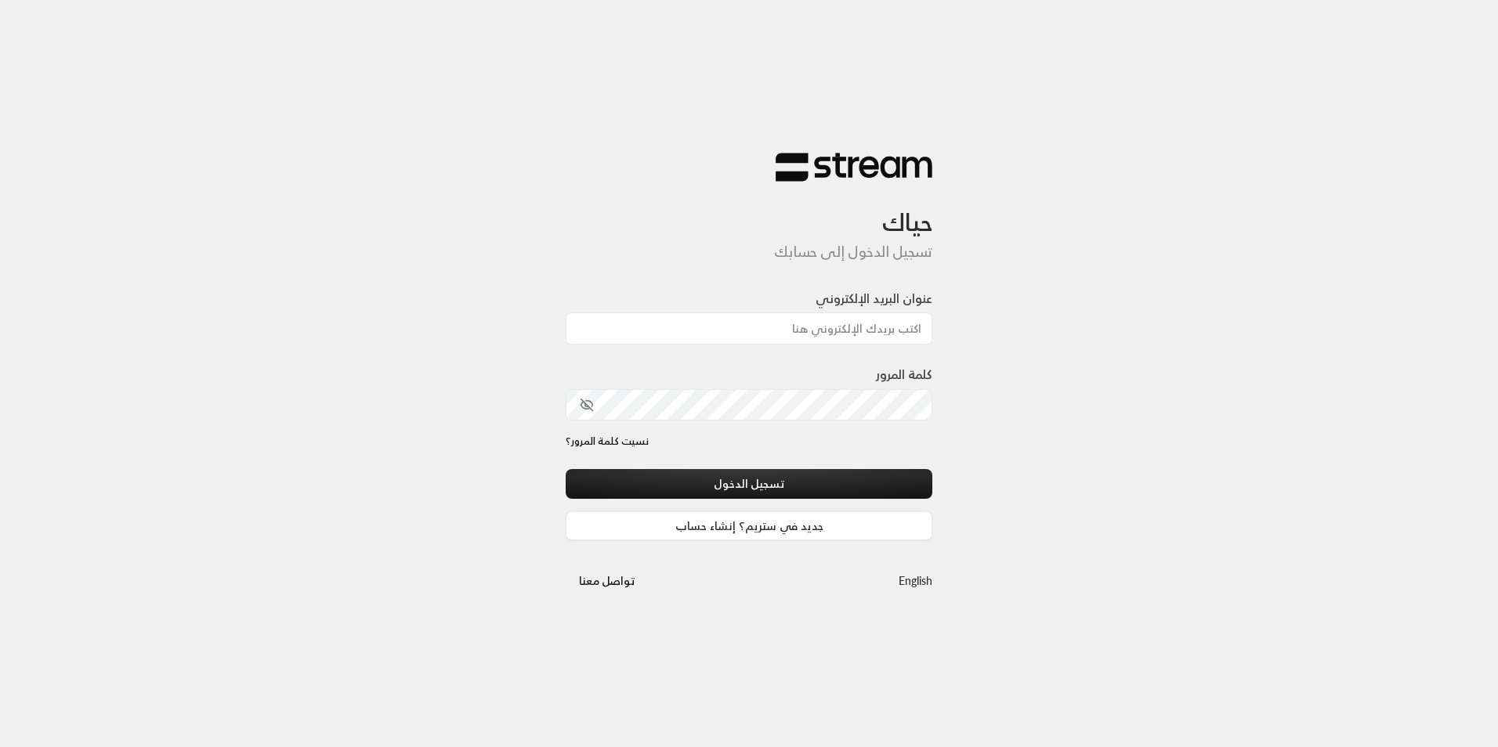
type input "[EMAIL_ADDRESS][DOMAIN_NAME]"
click at [741, 422] on div "كلمة المرور" at bounding box center [749, 399] width 367 height 69
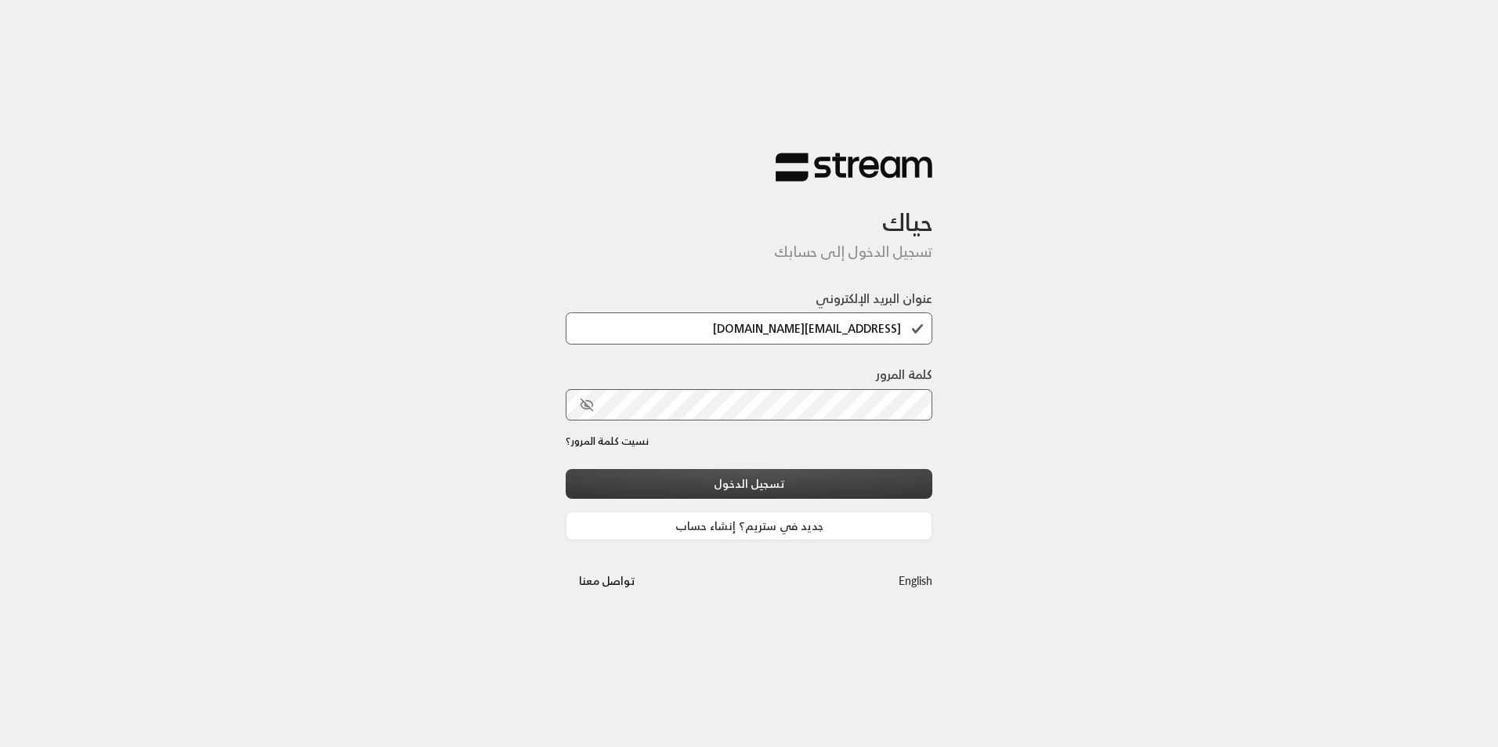
click at [733, 483] on button "تسجيل الدخول" at bounding box center [749, 483] width 367 height 29
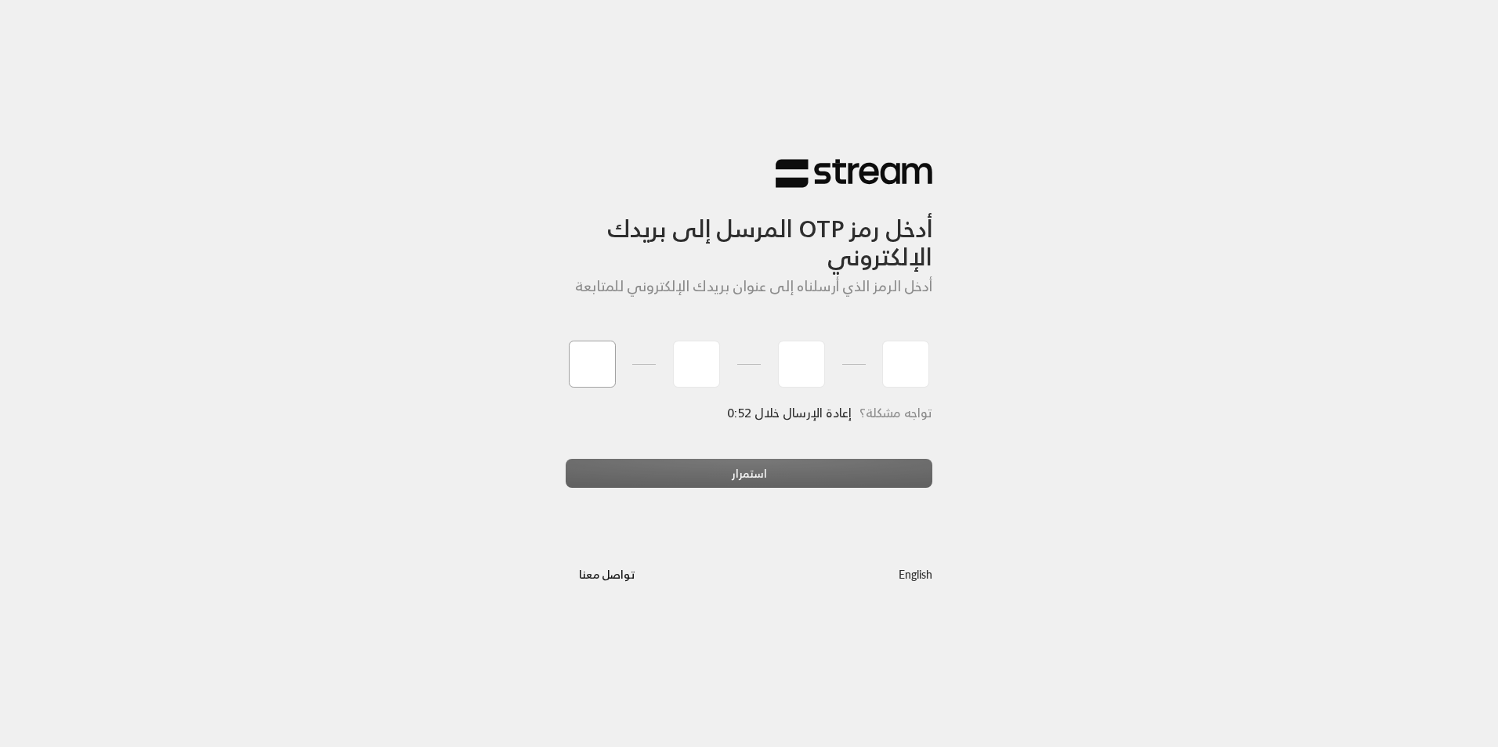
type input "2"
type input "5"
type input "4"
type input "8"
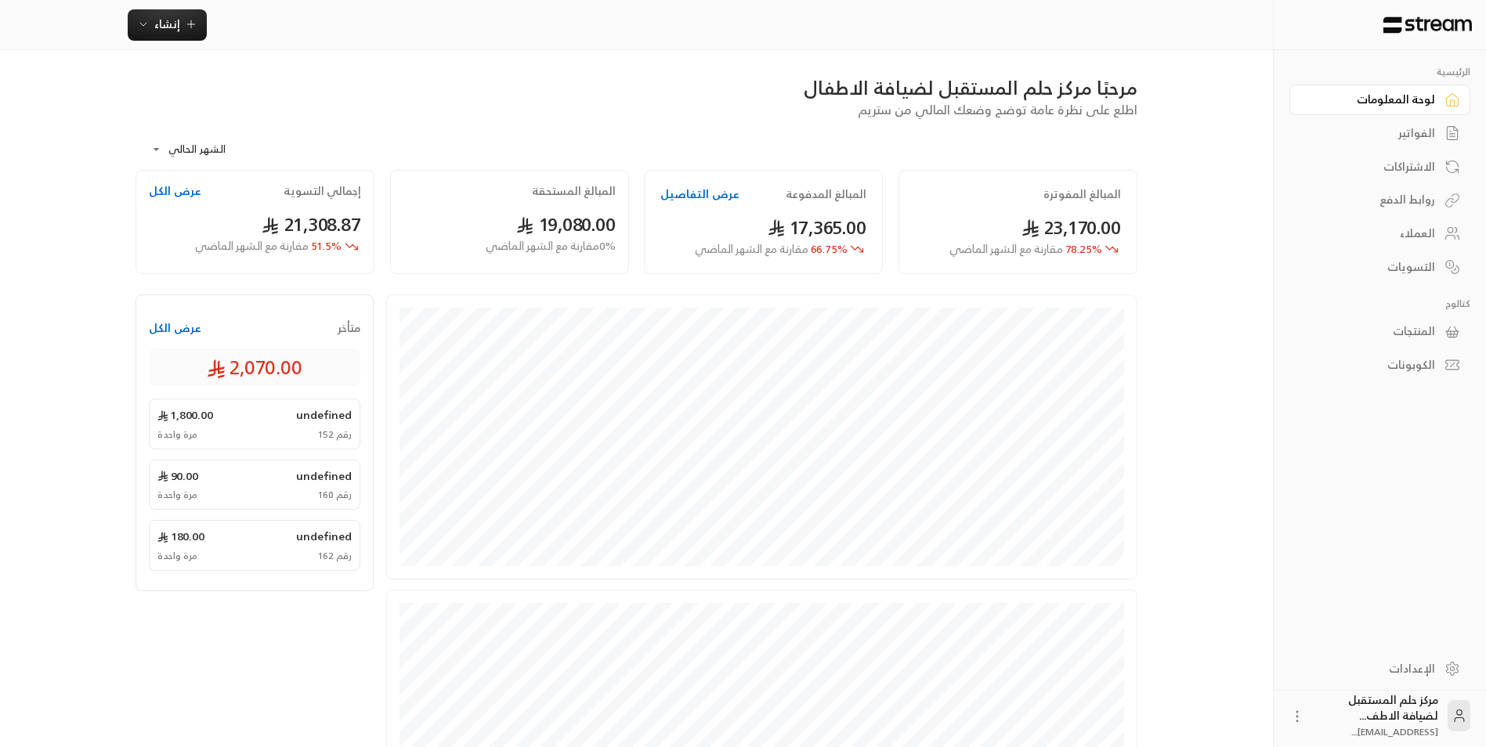
click at [1426, 143] on link "الفواتير" at bounding box center [1380, 133] width 181 height 31
